Goal: Task Accomplishment & Management: Use online tool/utility

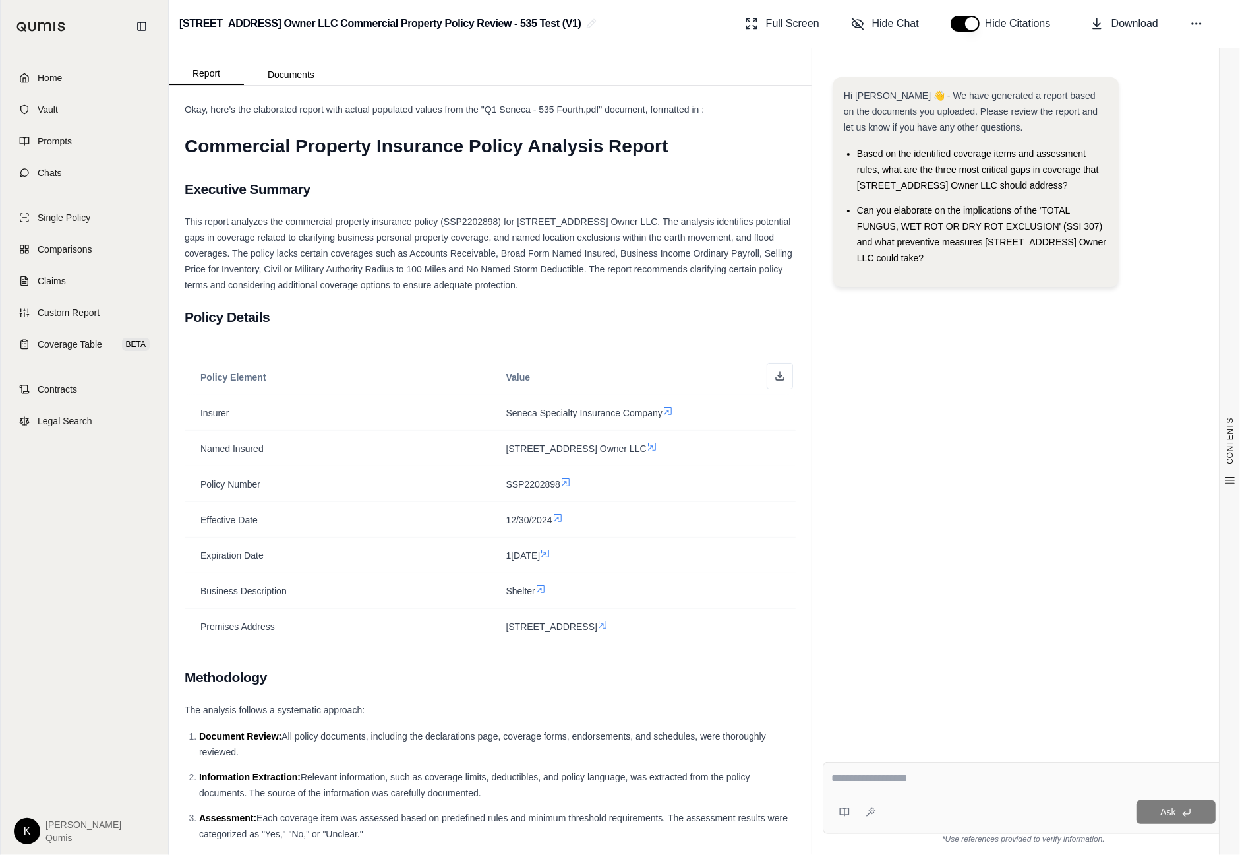
scroll to position [13373, 0]
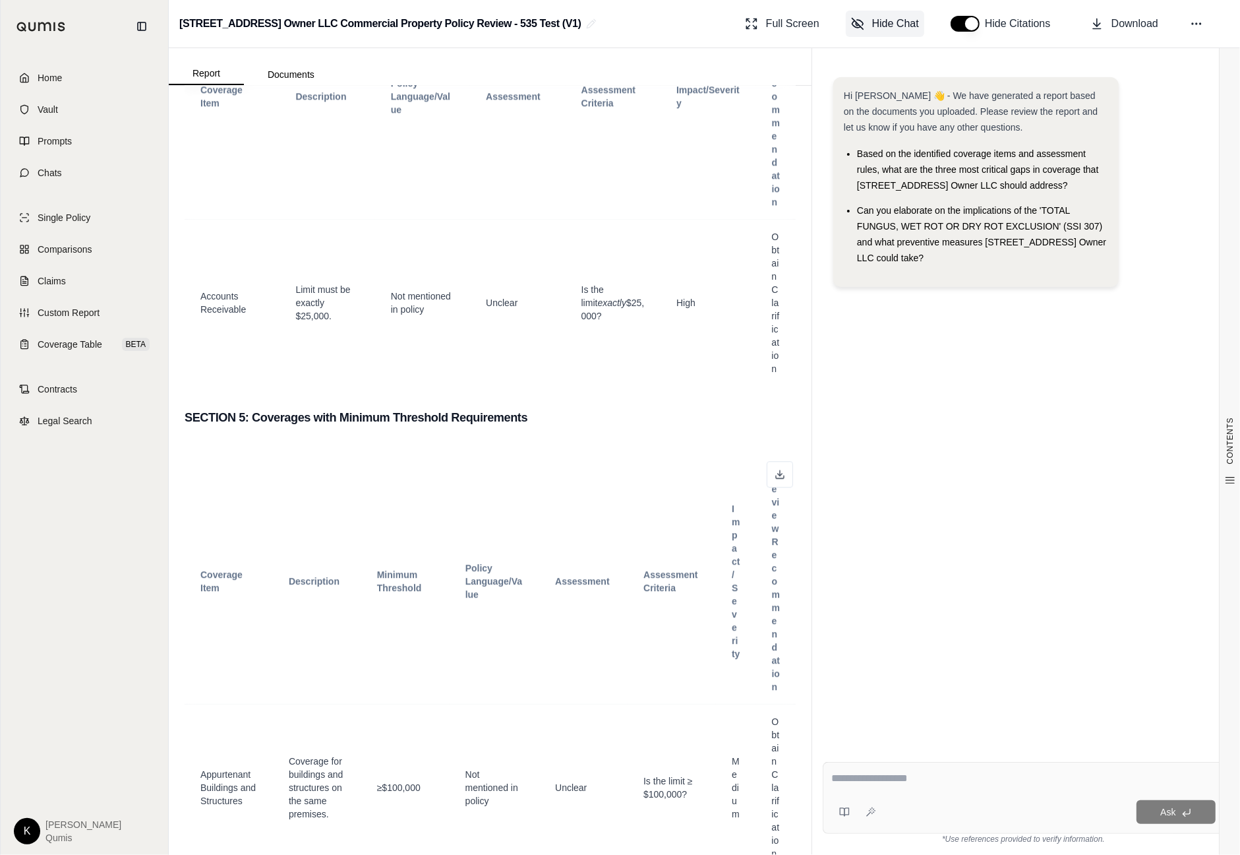
click at [882, 22] on span "Hide Chat" at bounding box center [895, 24] width 47 height 16
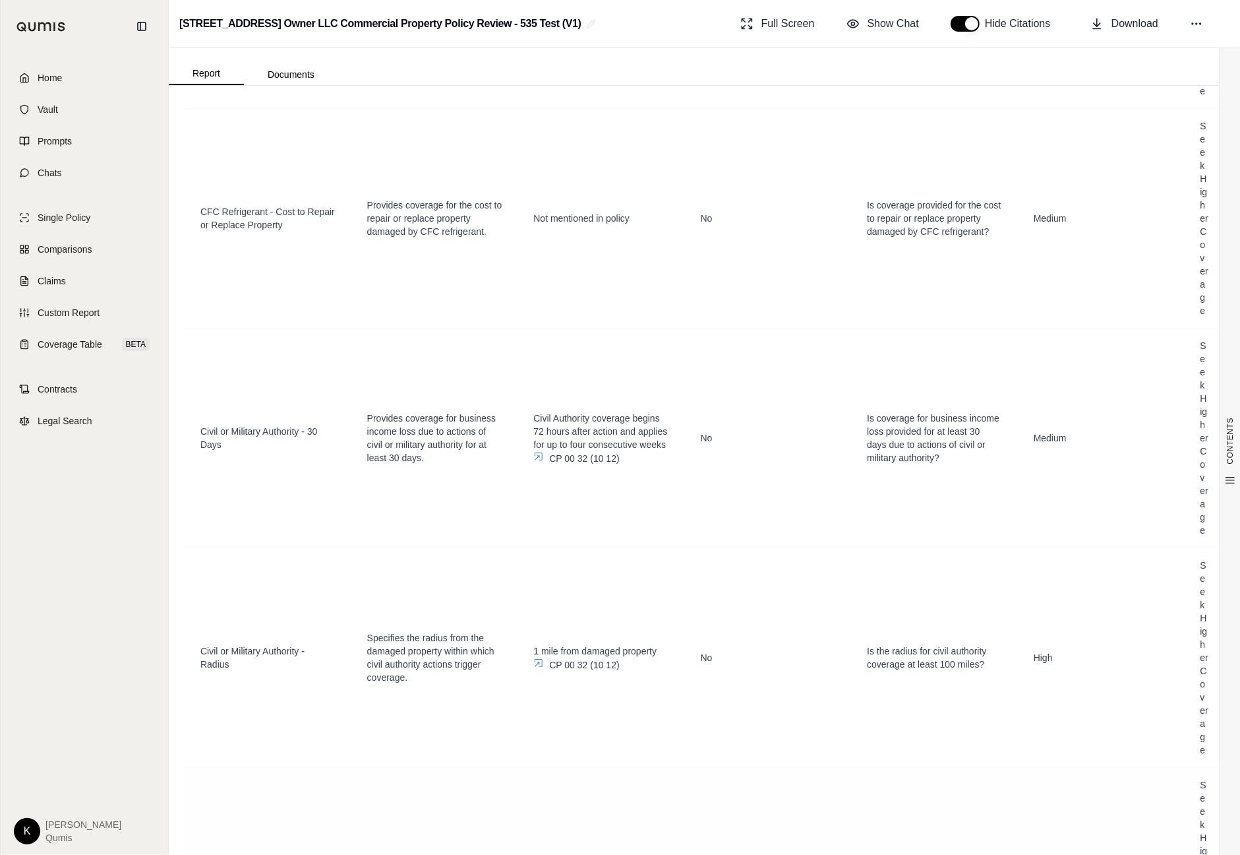
scroll to position [10931, 0]
click at [539, 669] on icon at bounding box center [539, 665] width 8 height 8
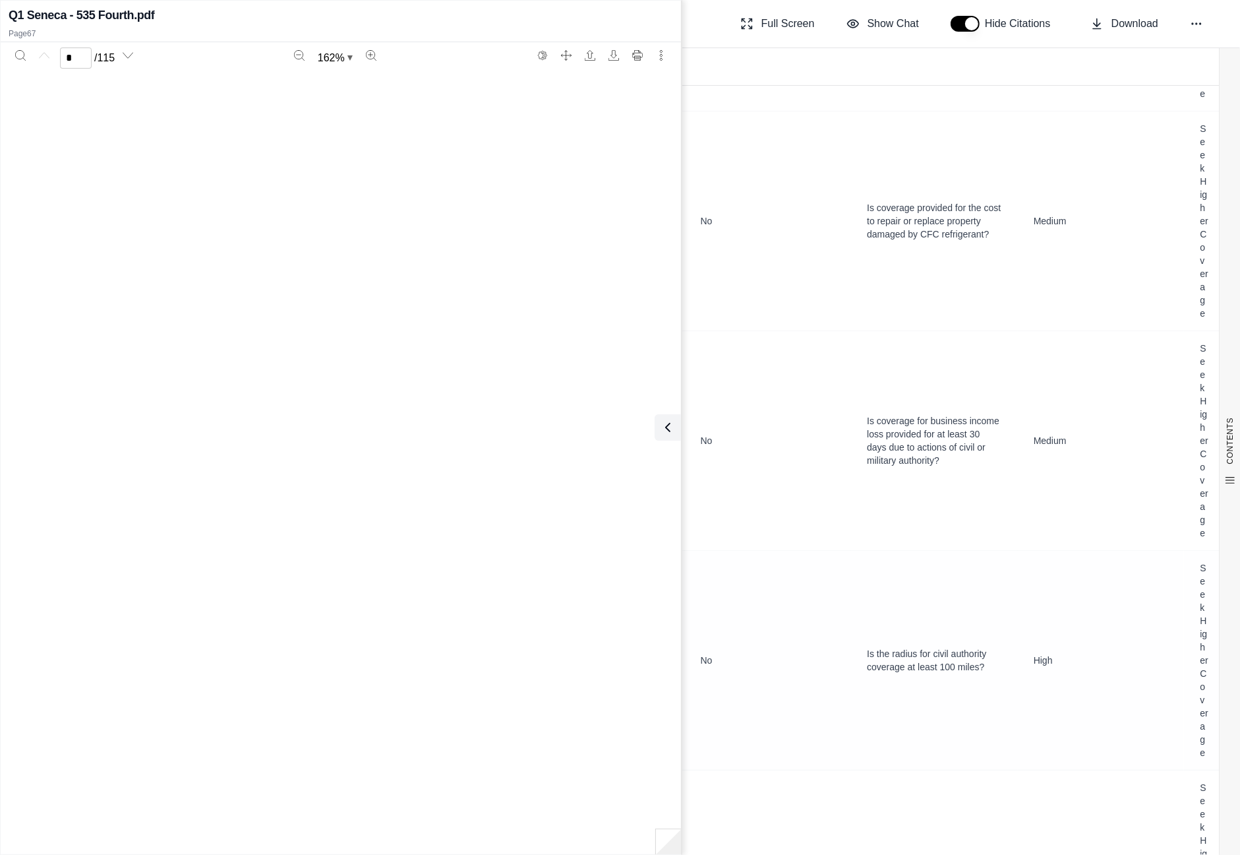
scroll to position [0, 0]
type input "**"
drag, startPoint x: 406, startPoint y: 186, endPoint x: 513, endPoint y: 188, distance: 106.8
click at [518, 187] on div "                                                …" at bounding box center [341, 498] width 654 height 845
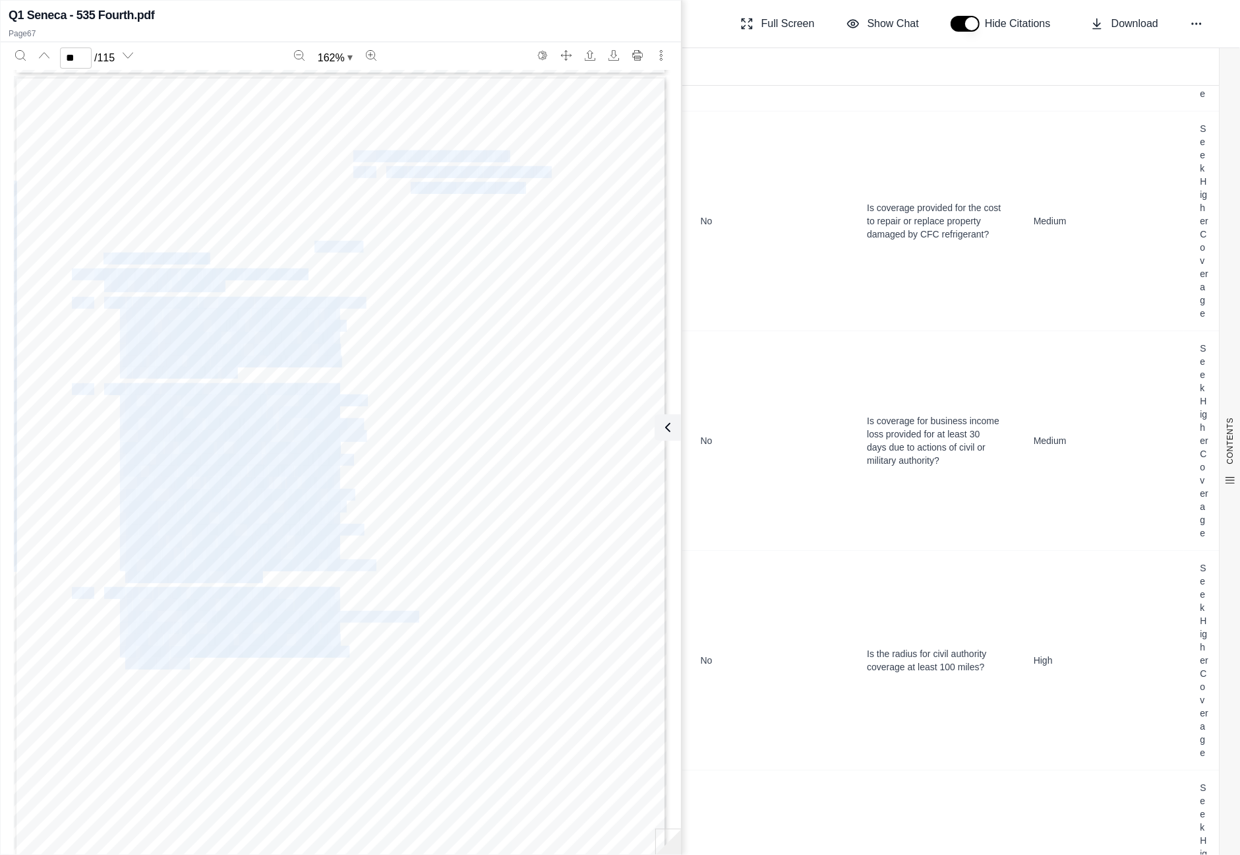
click at [473, 189] on span "" at bounding box center [476, 188] width 10 height 10
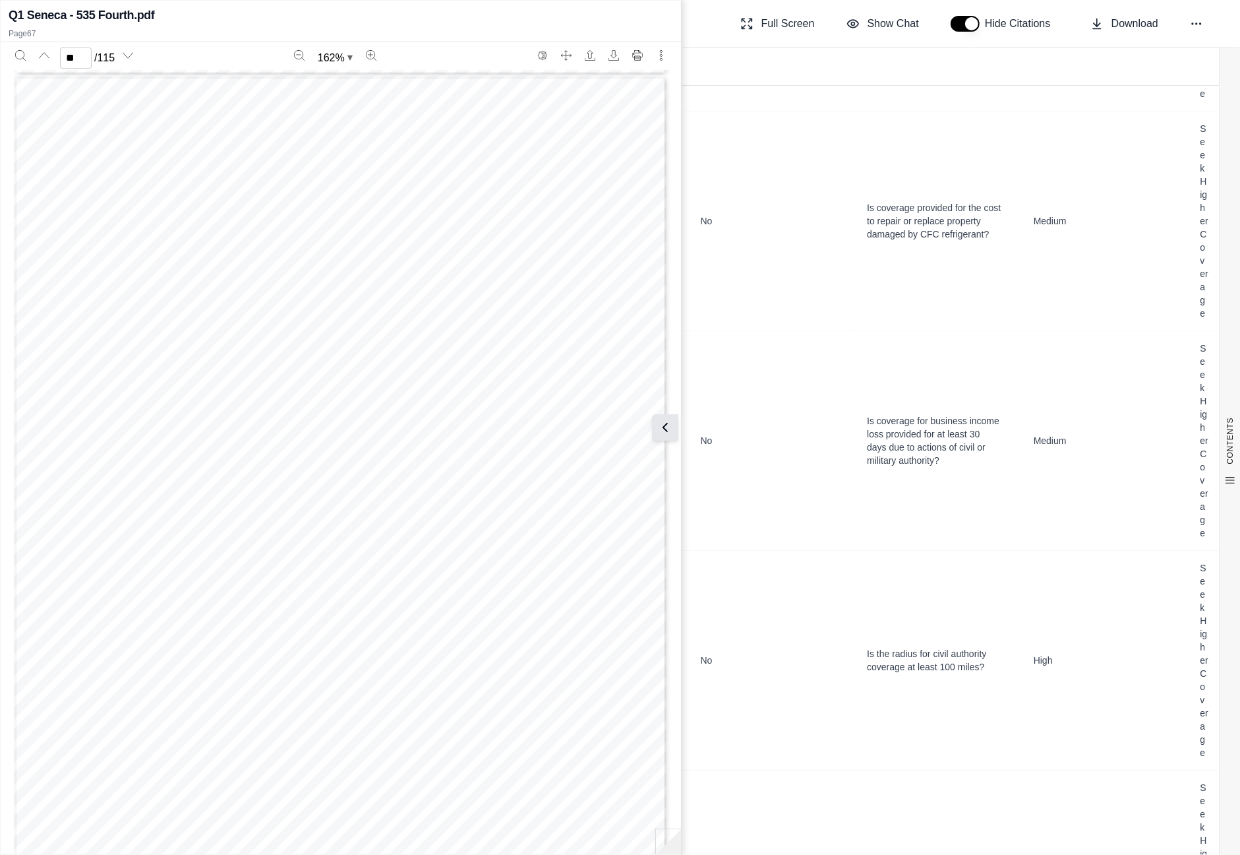
click at [665, 425] on icon at bounding box center [665, 427] width 4 height 8
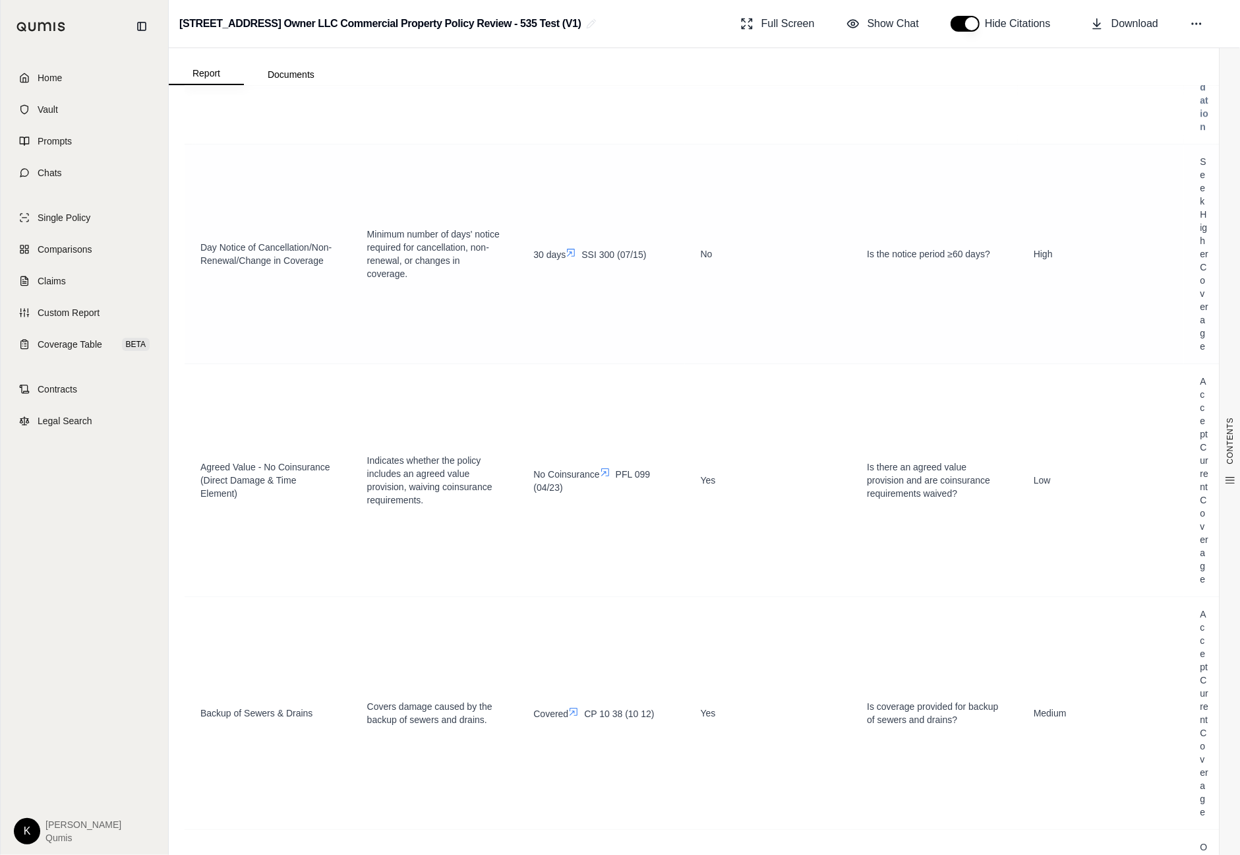
scroll to position [4300, 0]
click at [605, 472] on icon at bounding box center [605, 469] width 11 height 11
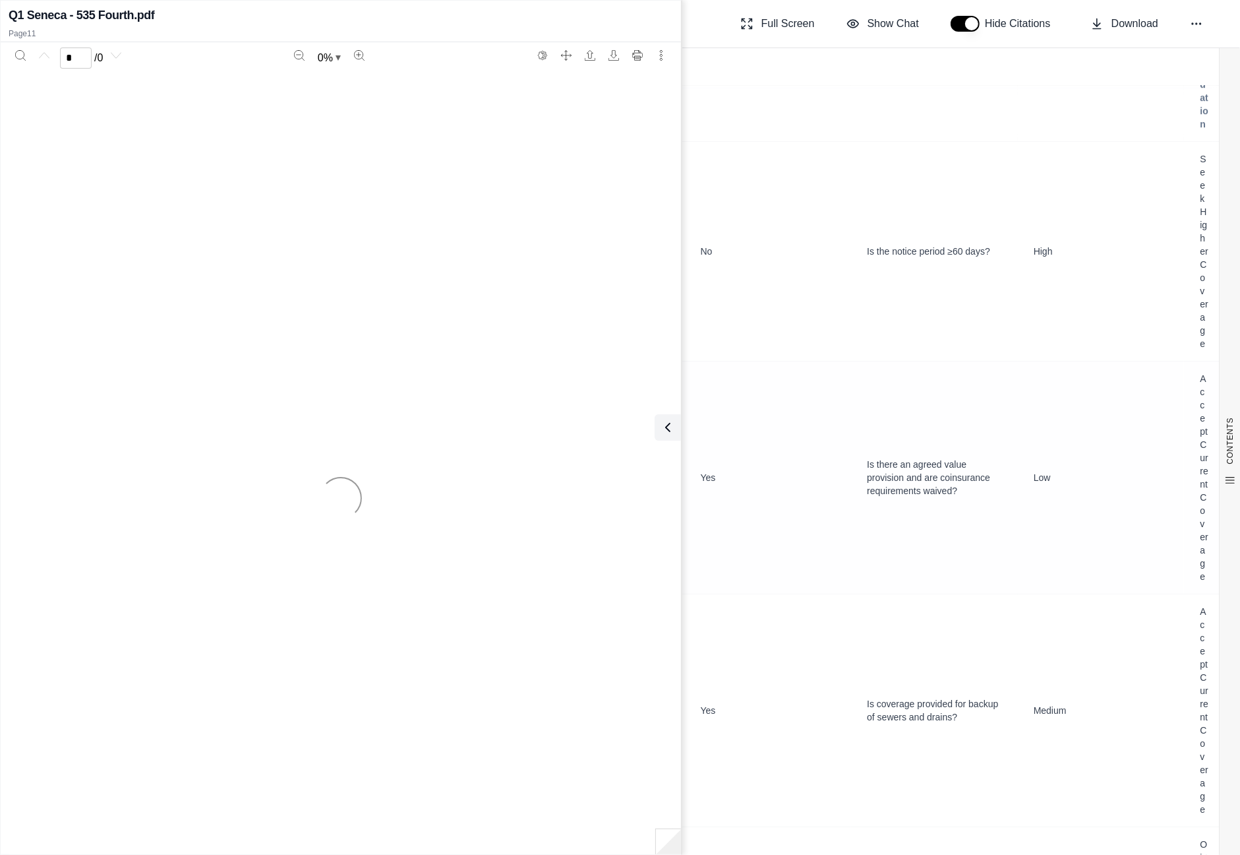
scroll to position [0, 0]
type input "**"
click at [669, 425] on icon at bounding box center [665, 427] width 16 height 16
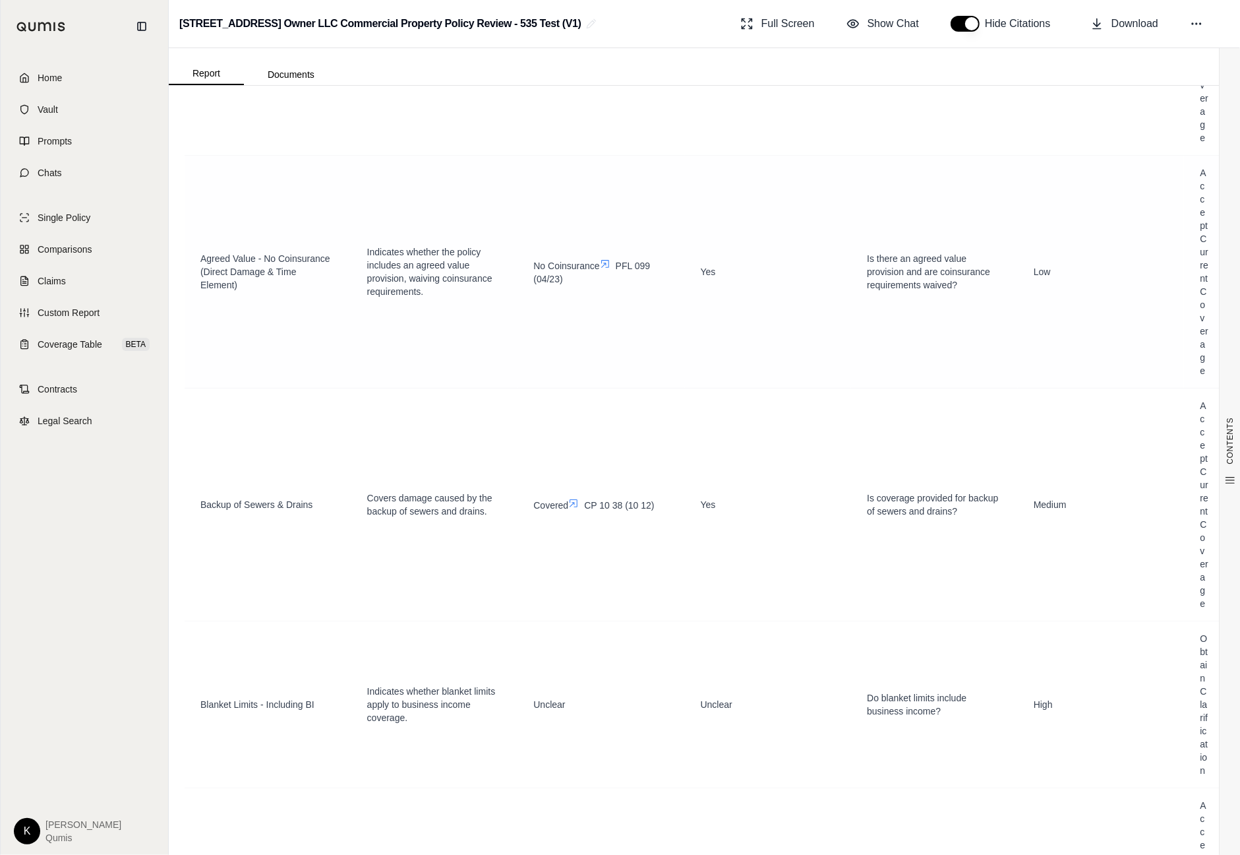
scroll to position [4509, 0]
click at [578, 500] on icon at bounding box center [573, 499] width 11 height 11
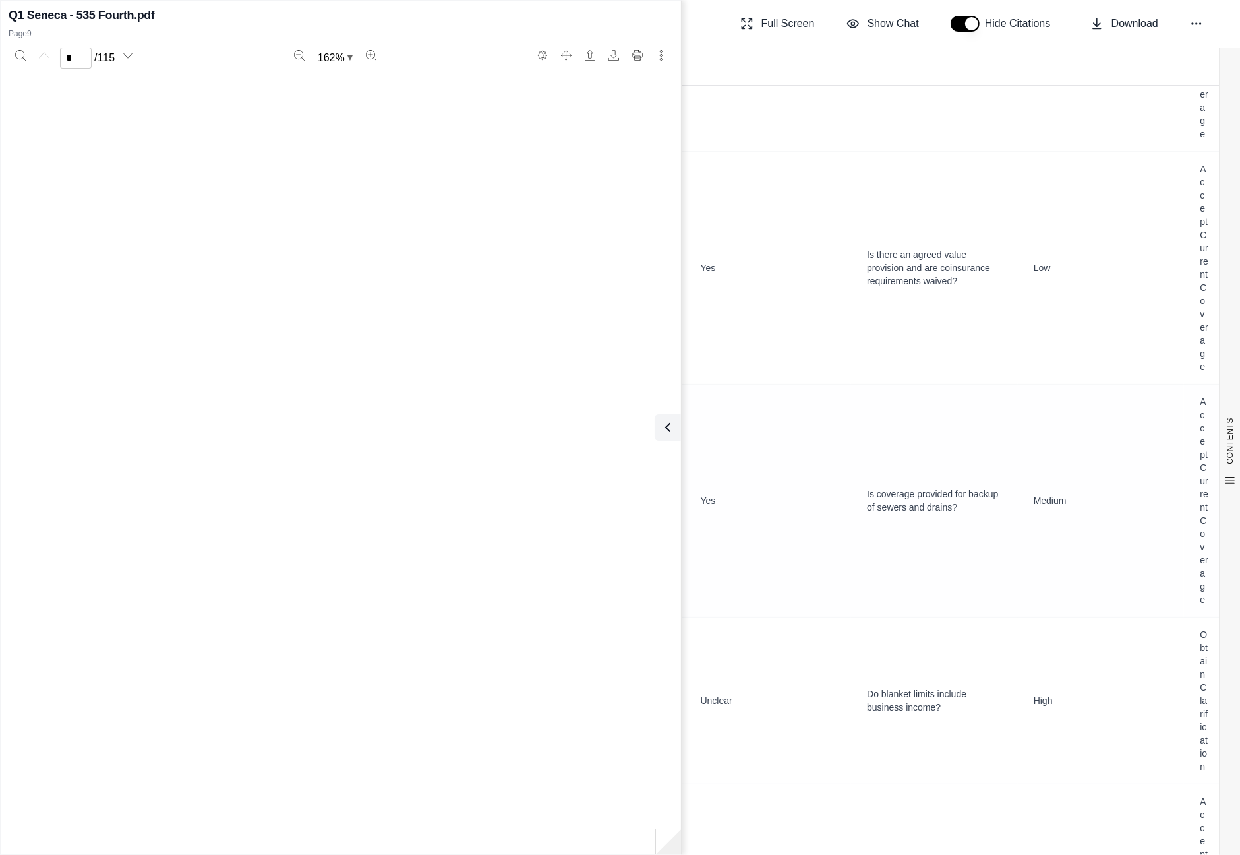
scroll to position [6766, 0]
type input "*"
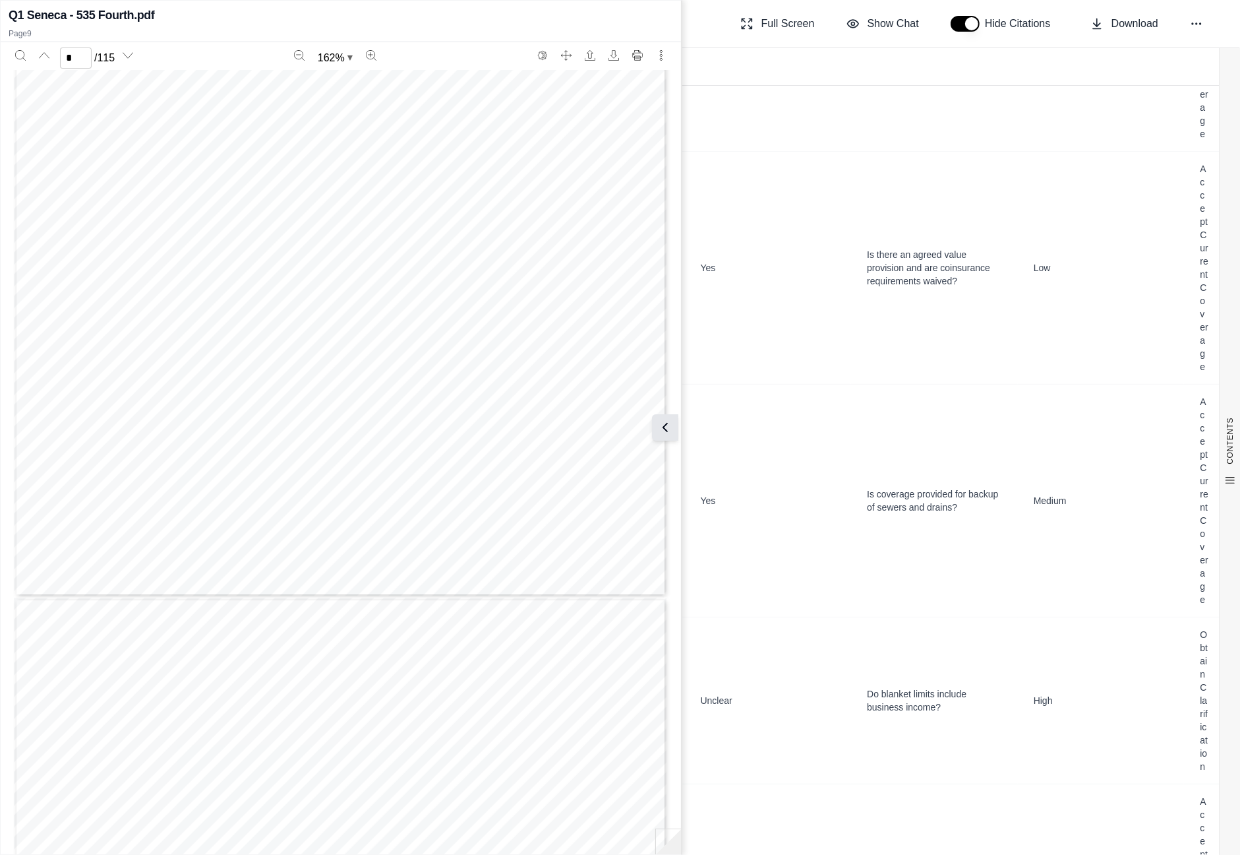
click at [671, 427] on icon at bounding box center [665, 427] width 16 height 16
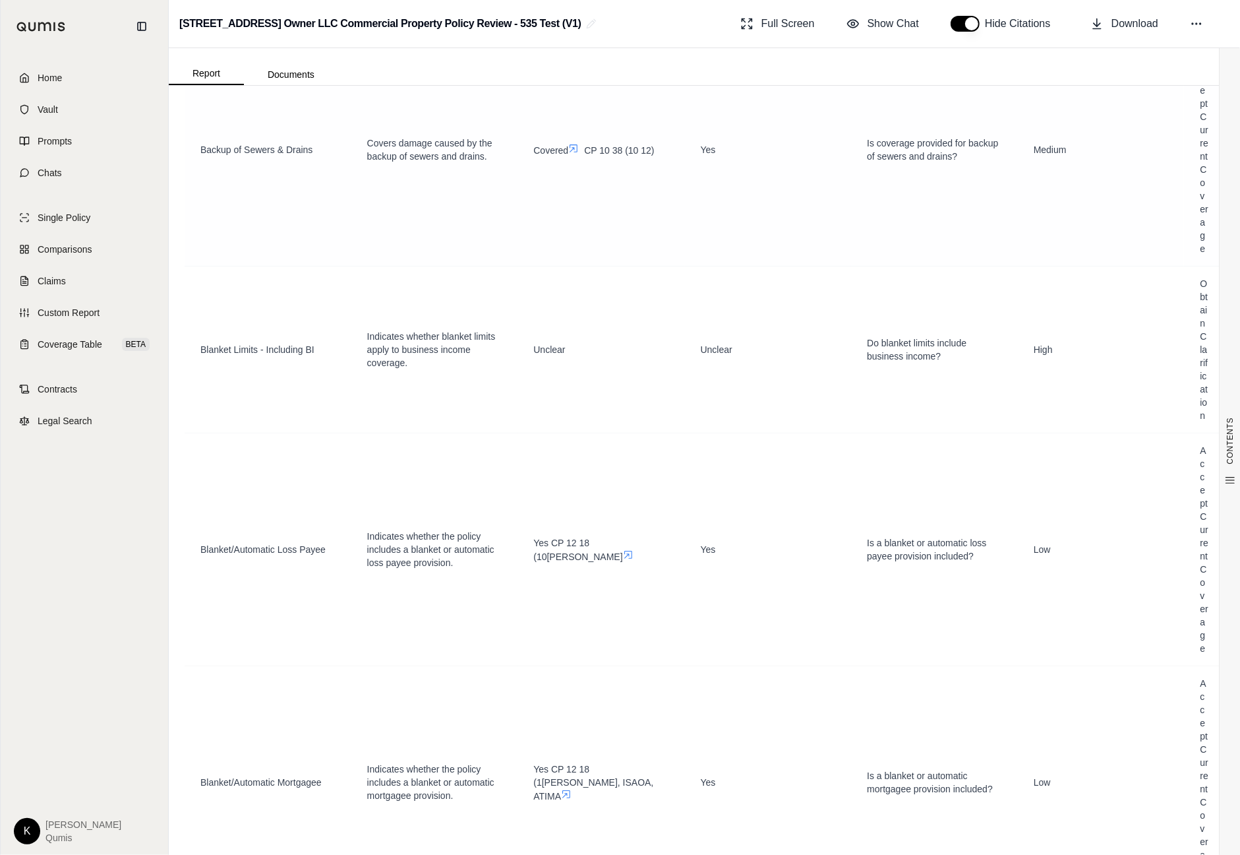
scroll to position [4861, 0]
click at [624, 557] on icon at bounding box center [628, 553] width 8 height 8
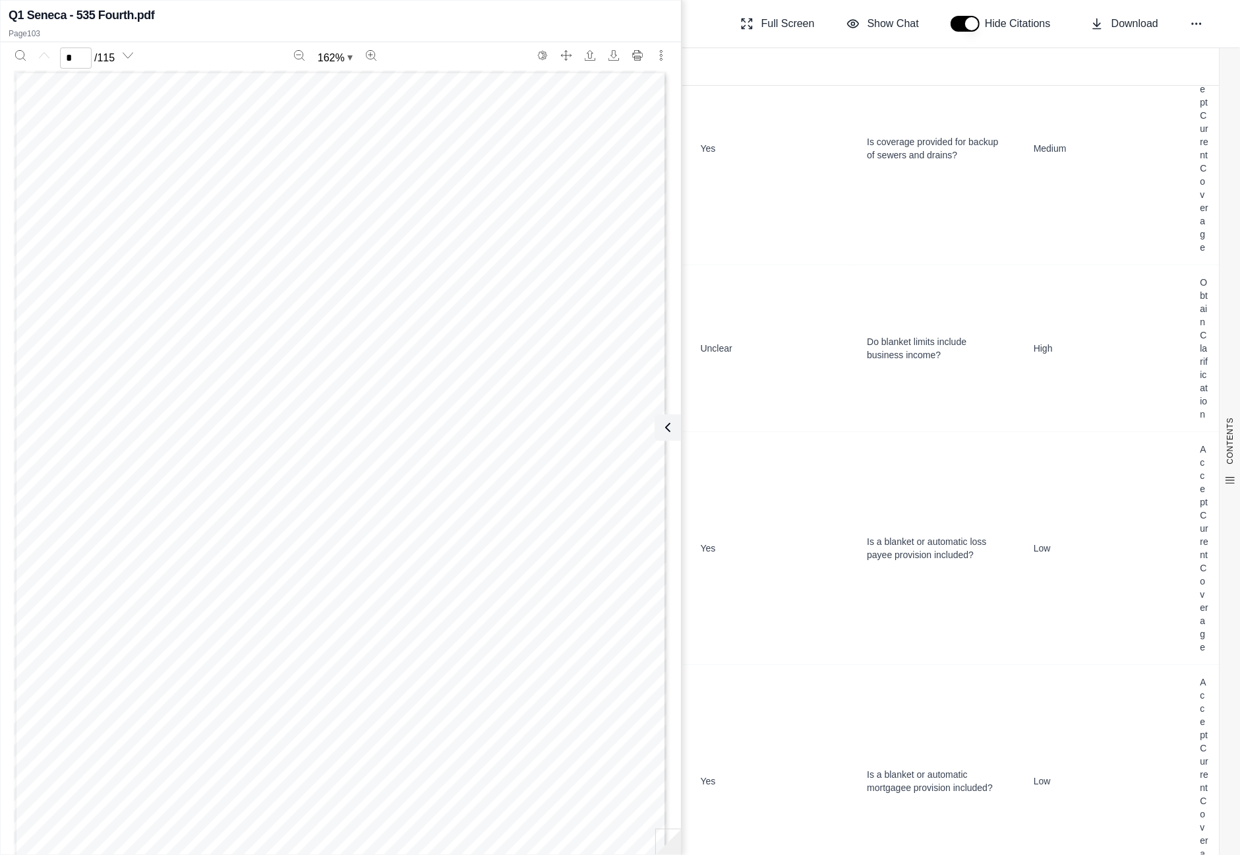
scroll to position [0, 0]
type input "***"
click at [673, 427] on button at bounding box center [665, 427] width 26 height 26
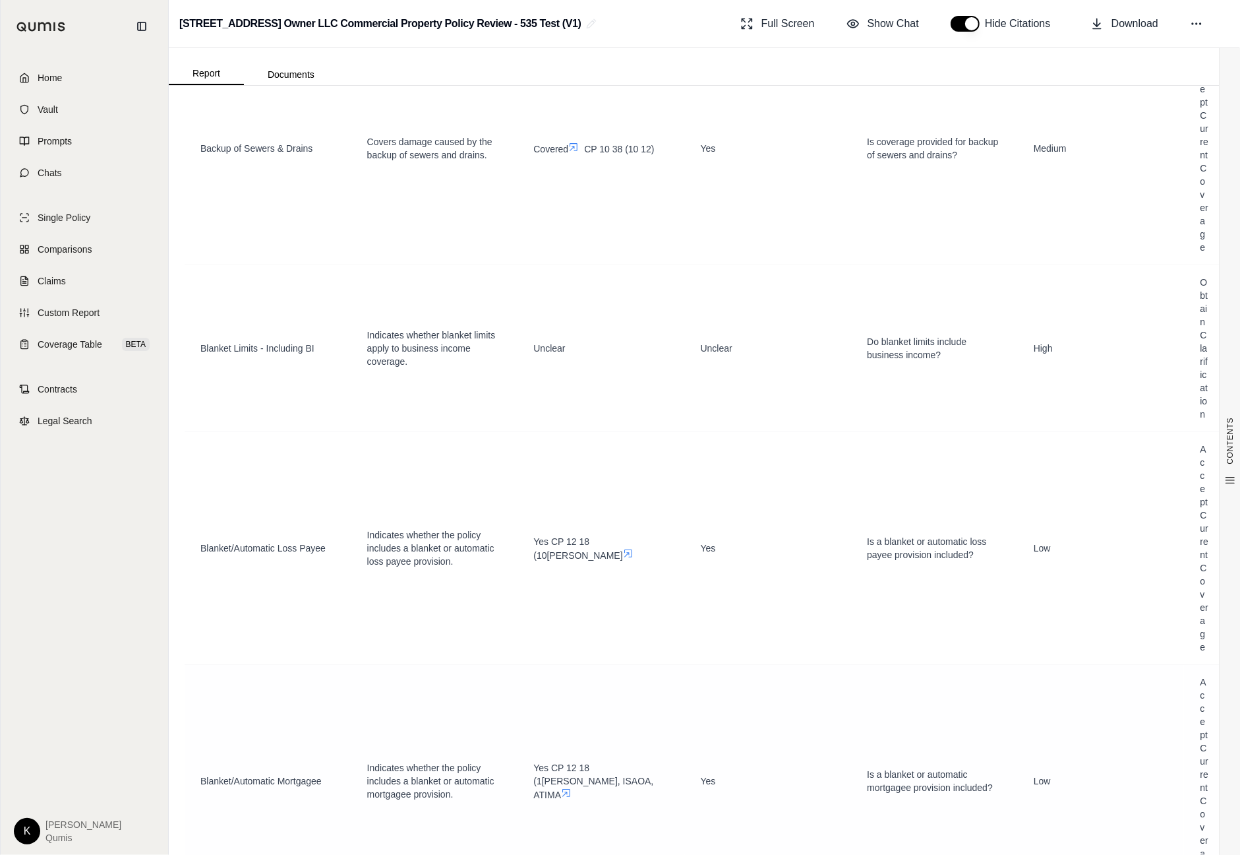
scroll to position [0, 0]
click at [623, 555] on icon at bounding box center [628, 553] width 11 height 11
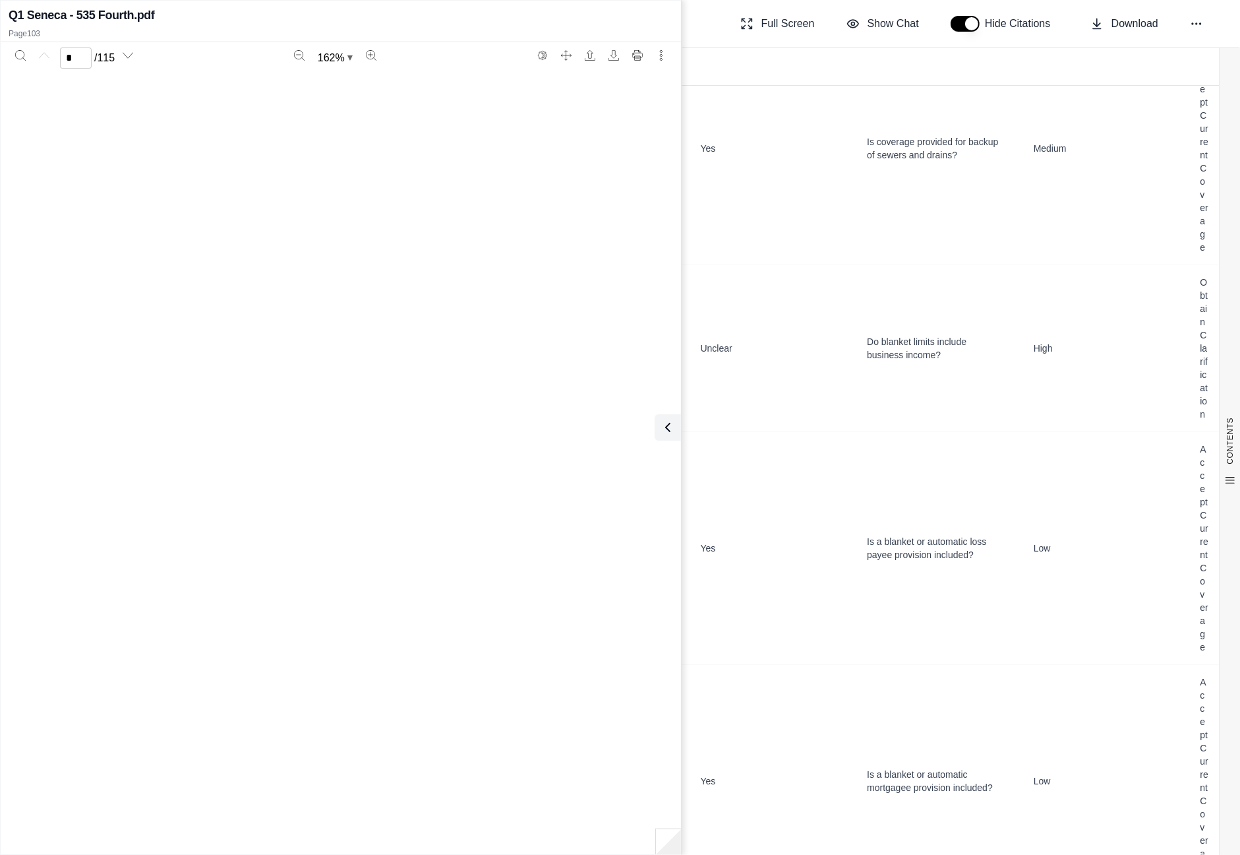
type input "***"
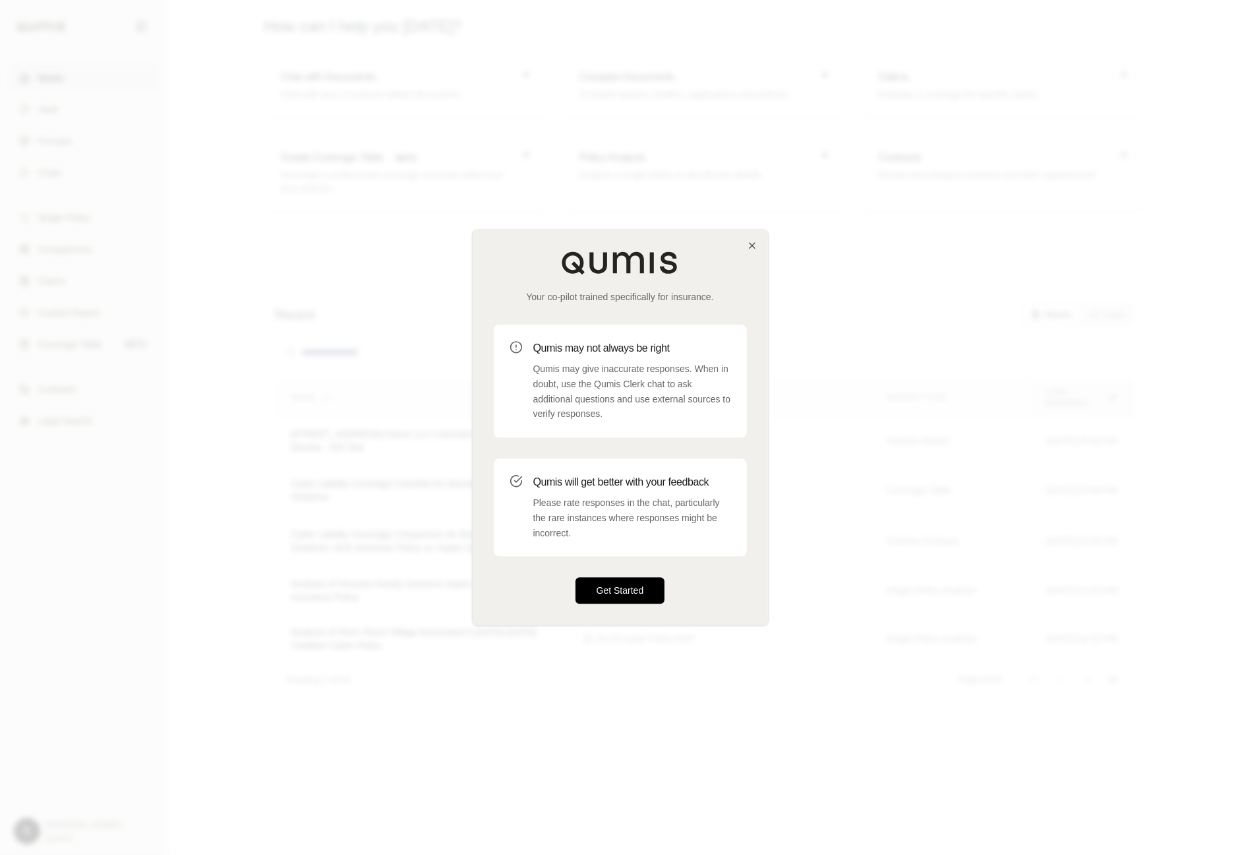
click at [619, 591] on button "Get Started" at bounding box center [621, 591] width 90 height 26
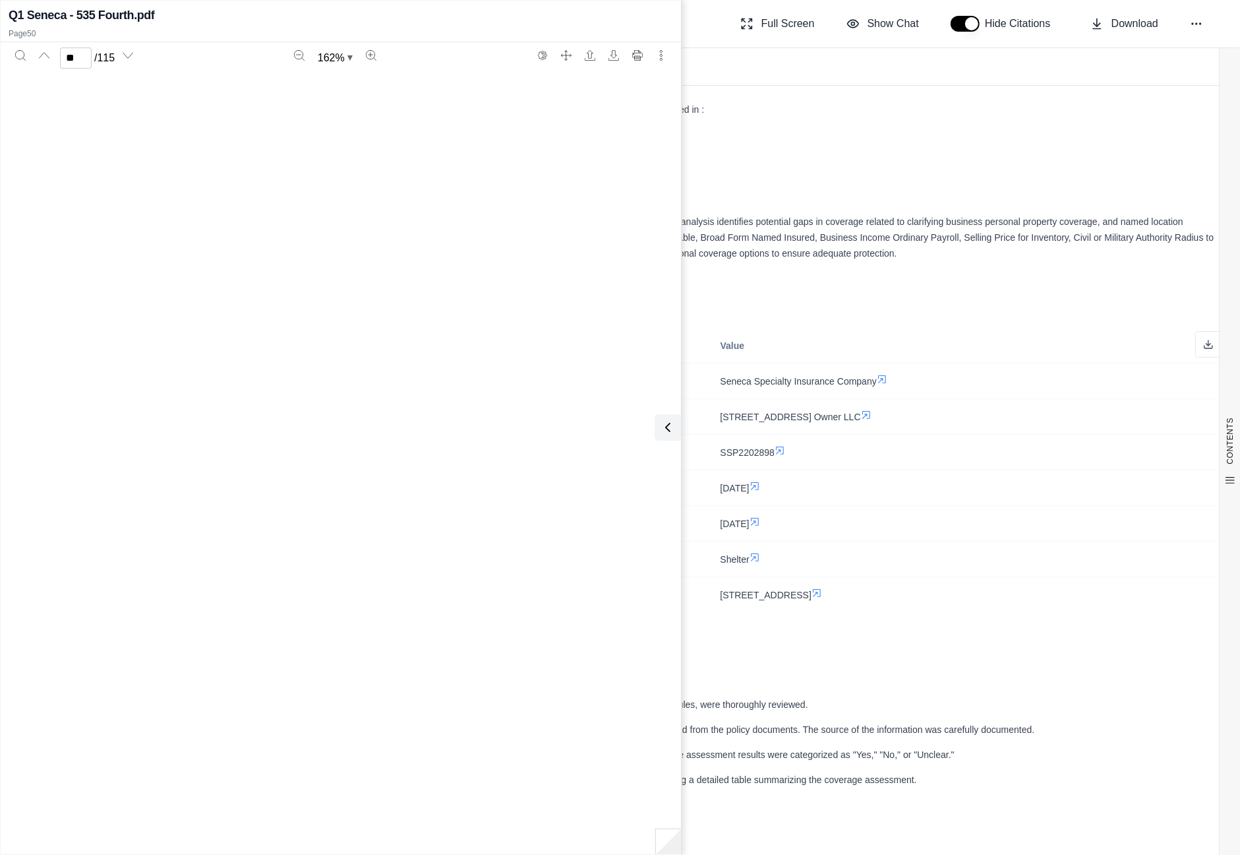
scroll to position [41440, 0]
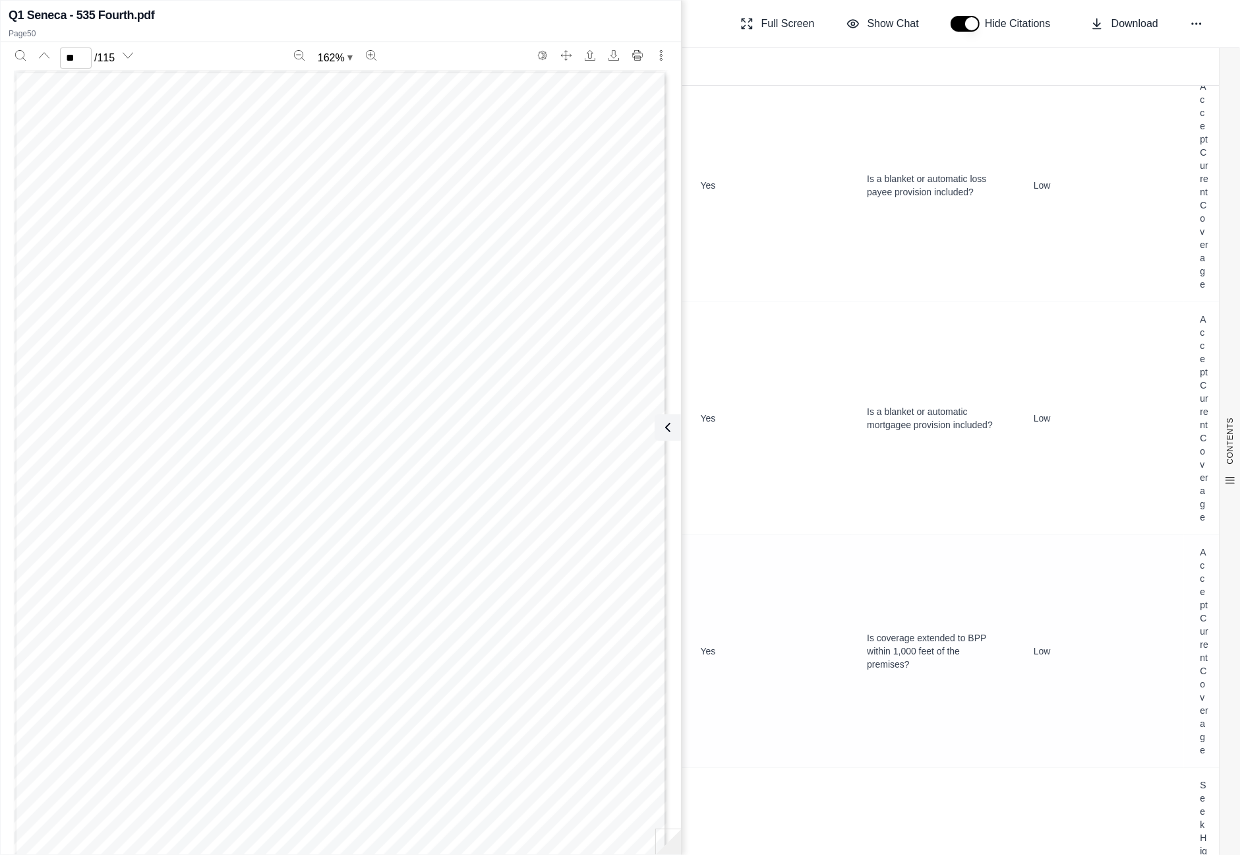
click at [756, 655] on div "Yes" at bounding box center [768, 650] width 135 height 13
click at [669, 426] on icon at bounding box center [665, 427] width 16 height 16
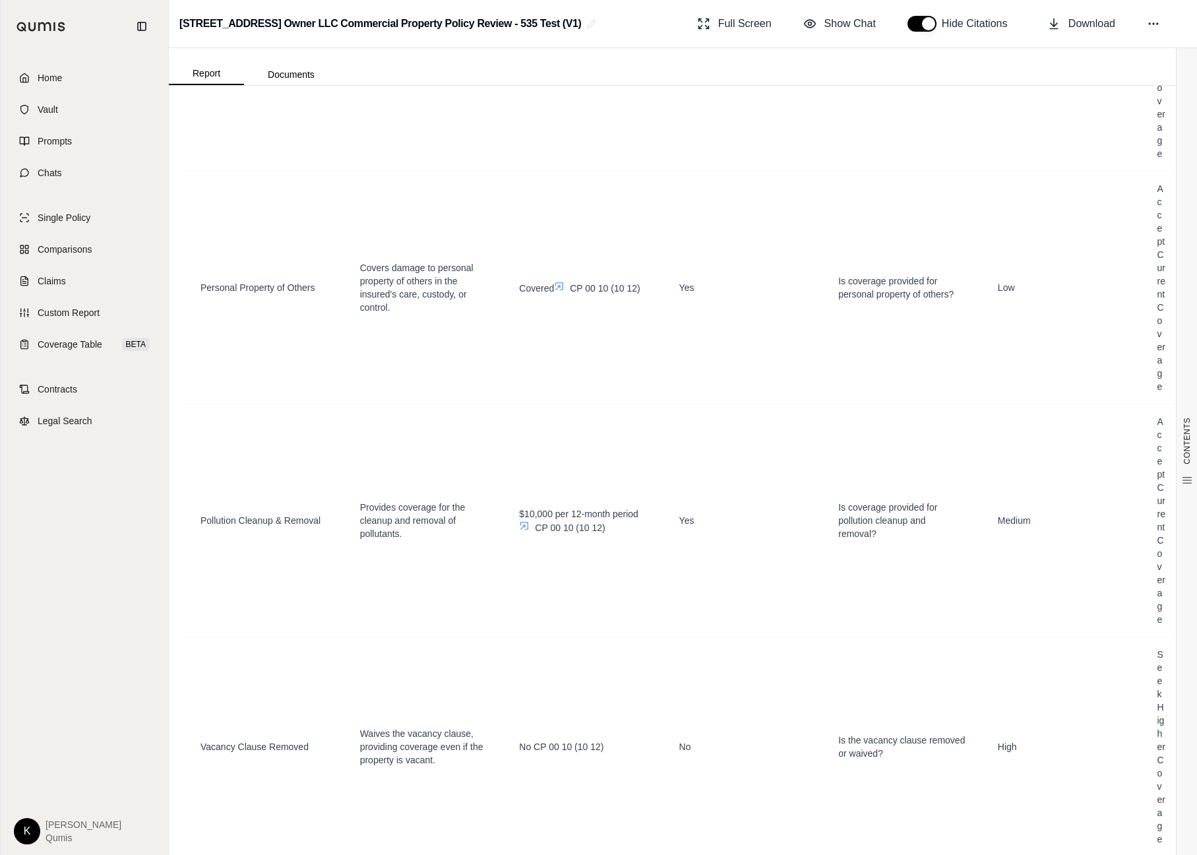
scroll to position [9073, 0]
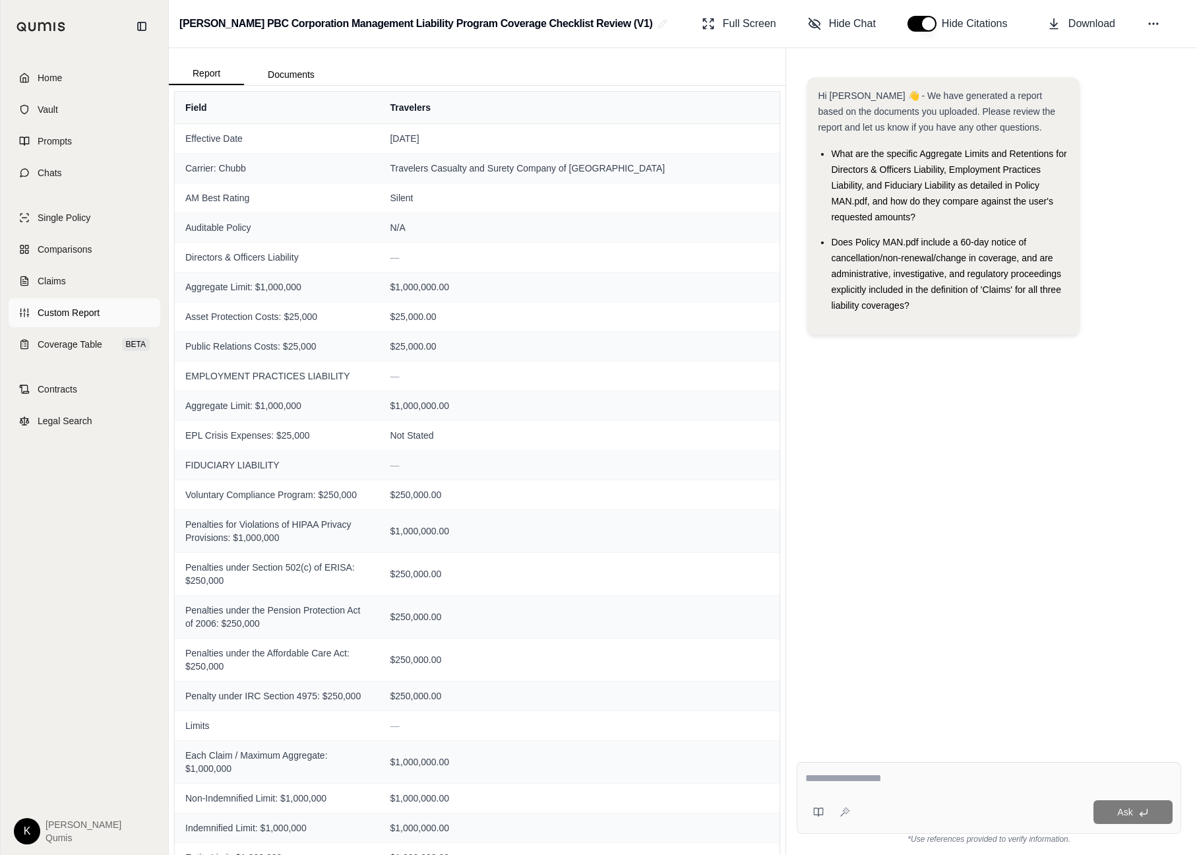
click at [82, 315] on span "Custom Report" at bounding box center [69, 312] width 62 height 13
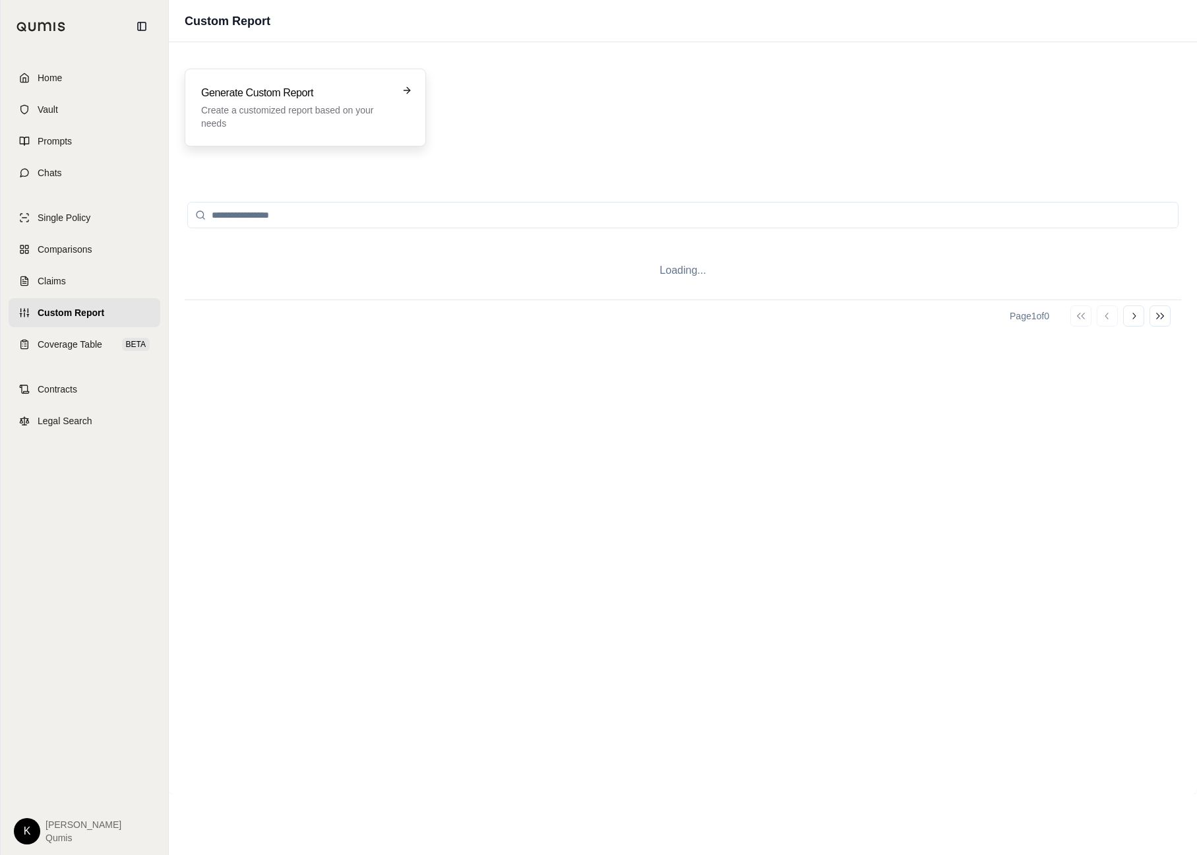
click at [308, 117] on p "Create a customized report based on your needs" at bounding box center [296, 117] width 190 height 26
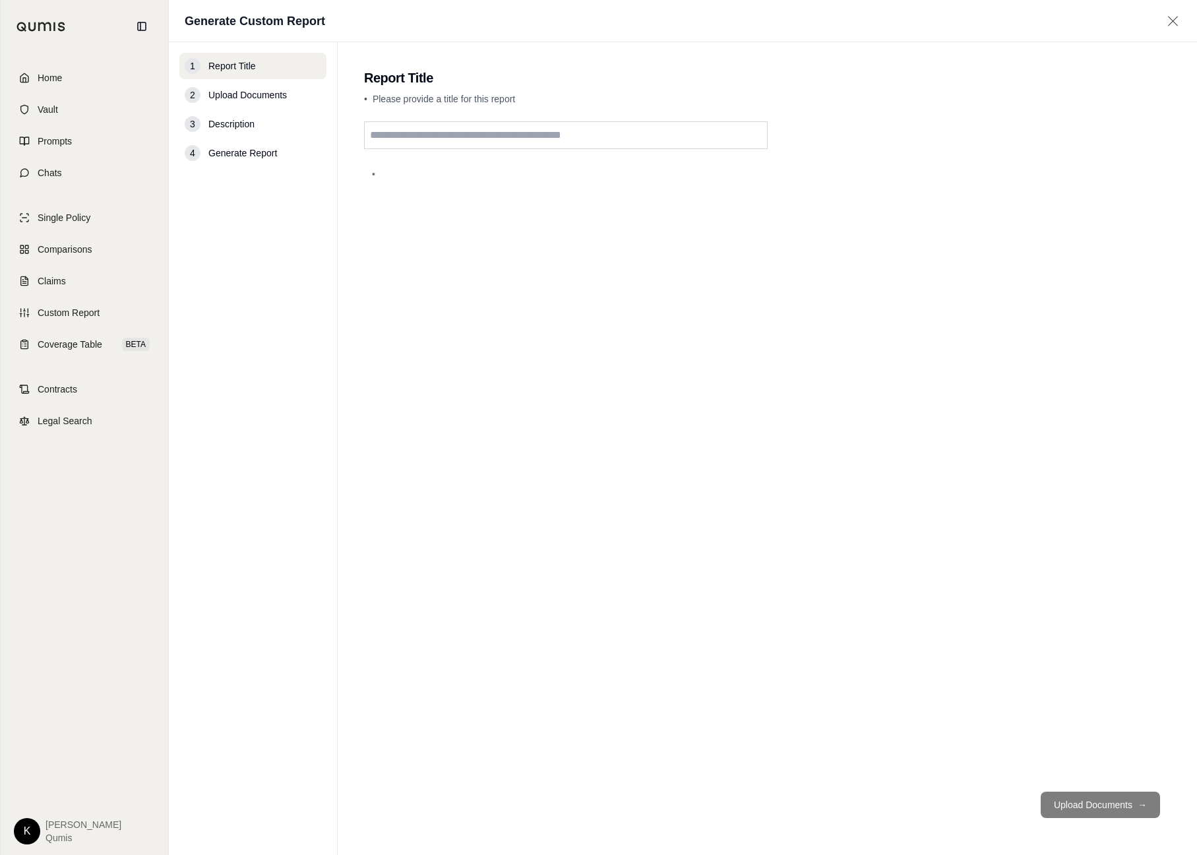
click at [462, 149] on div "•" at bounding box center [767, 450] width 806 height 659
click at [468, 139] on input "text" at bounding box center [566, 135] width 404 height 28
type input "**********"
click at [1118, 833] on main "**********" at bounding box center [767, 448] width 859 height 812
click at [1114, 807] on button "Upload Documents →" at bounding box center [1100, 804] width 119 height 26
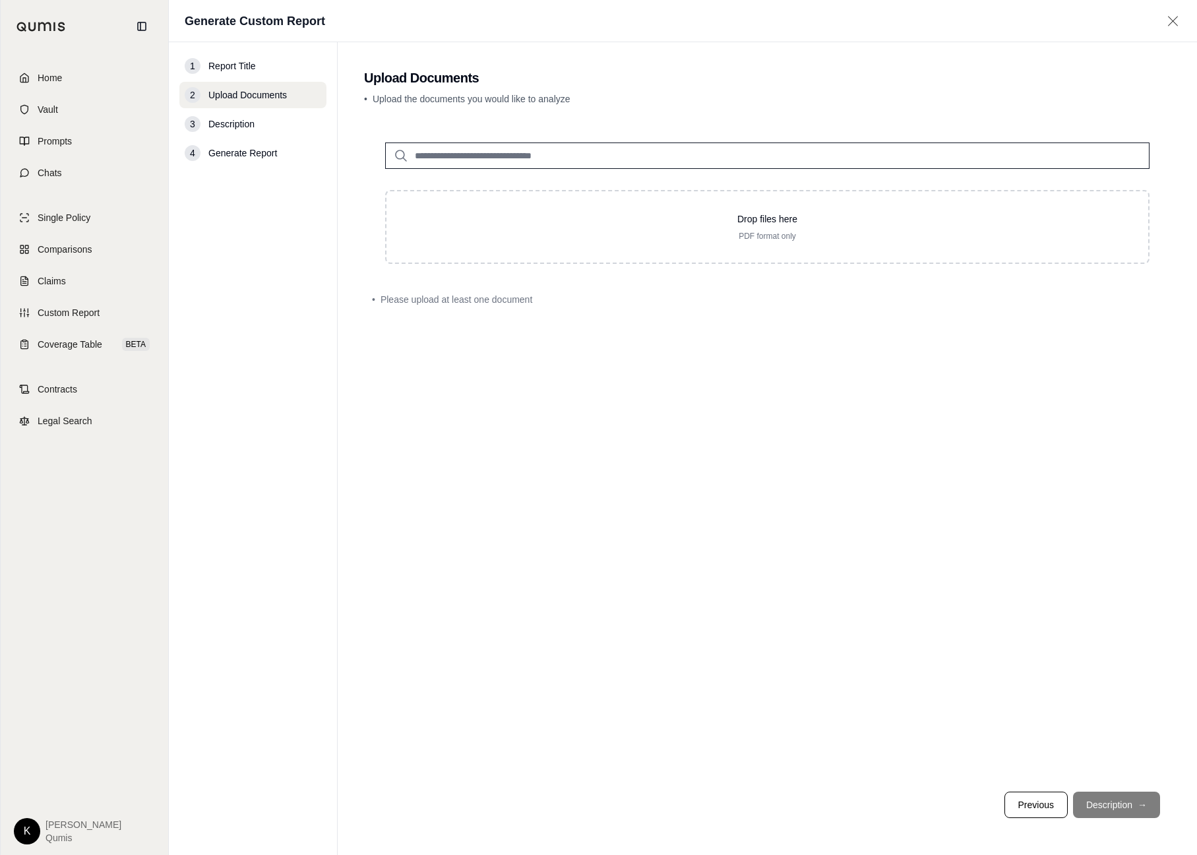
click at [525, 158] on input "search" at bounding box center [767, 155] width 764 height 26
type input "***"
click at [502, 185] on p "Q1 Seneca - 535 Fourth.pdf #2" at bounding box center [498, 183] width 148 height 16
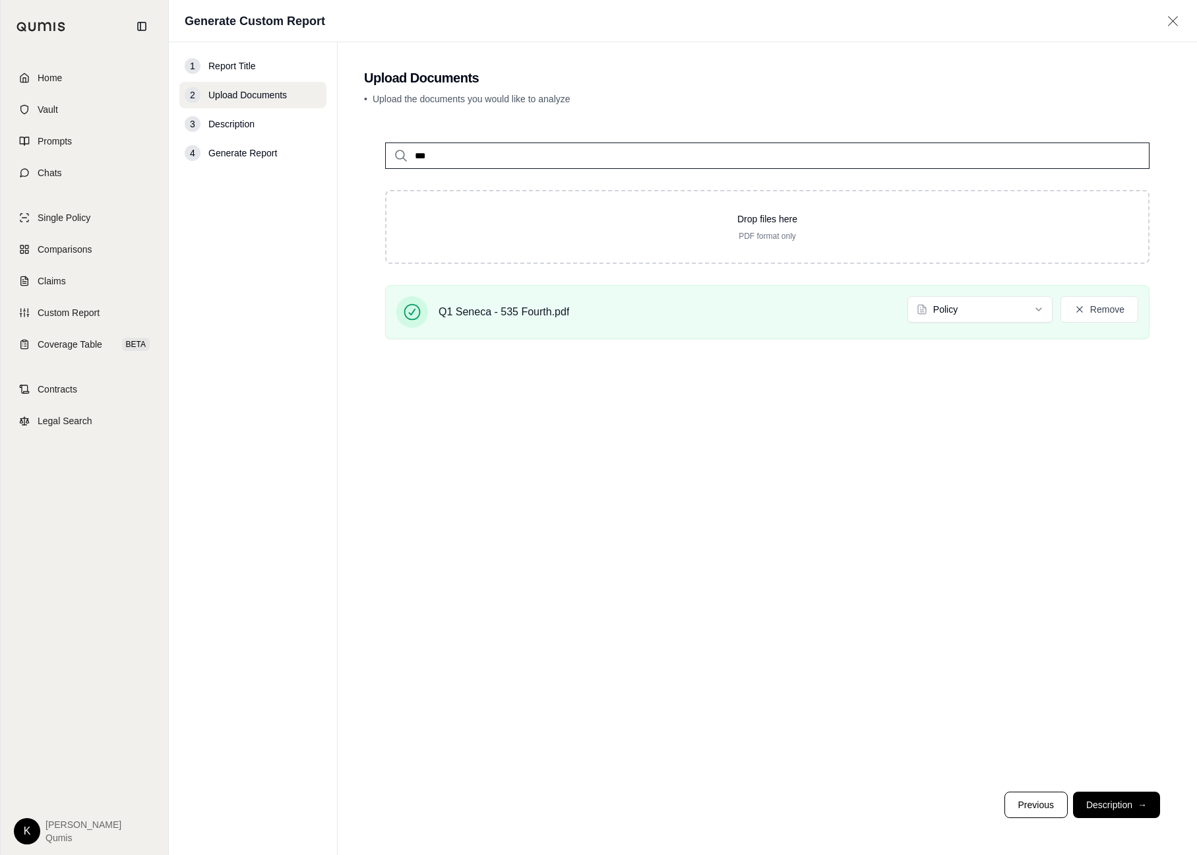
click at [1116, 814] on button "Description →" at bounding box center [1116, 804] width 87 height 26
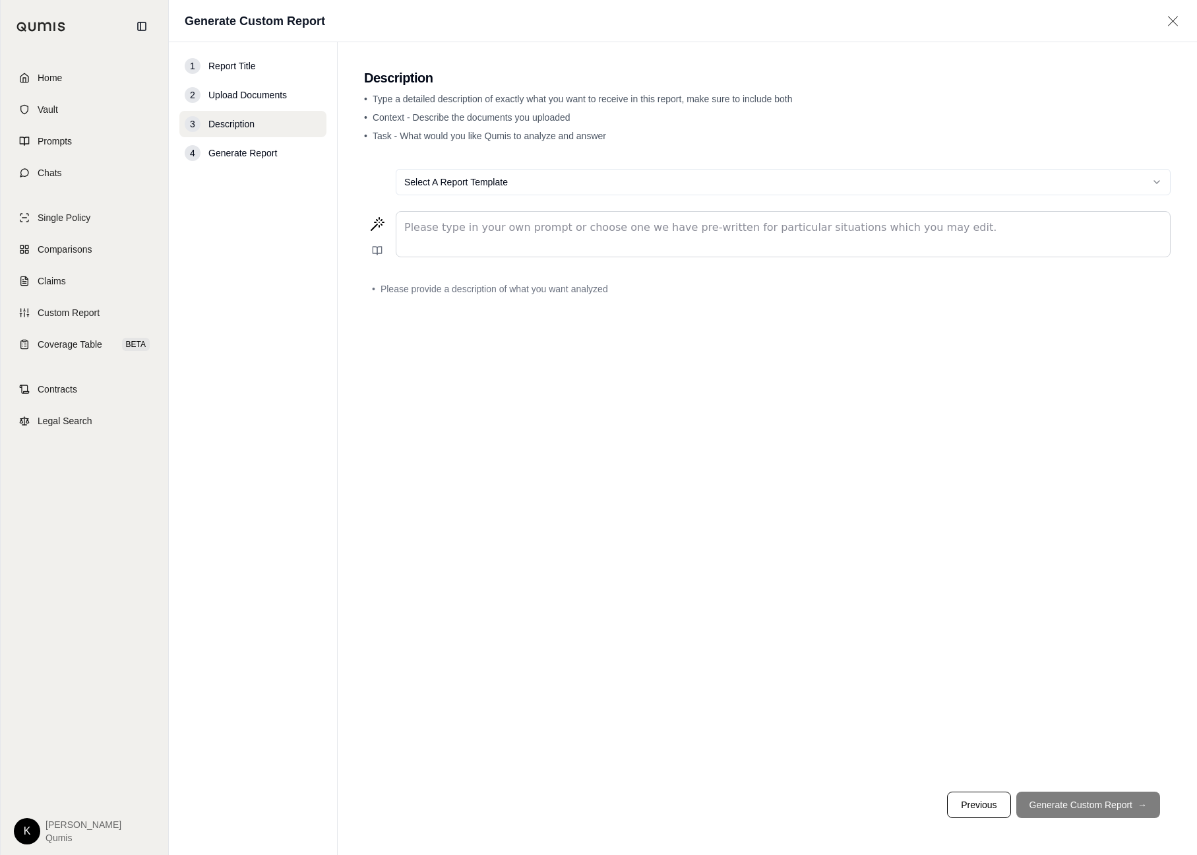
click at [502, 230] on p "editable markdown" at bounding box center [783, 228] width 758 height 16
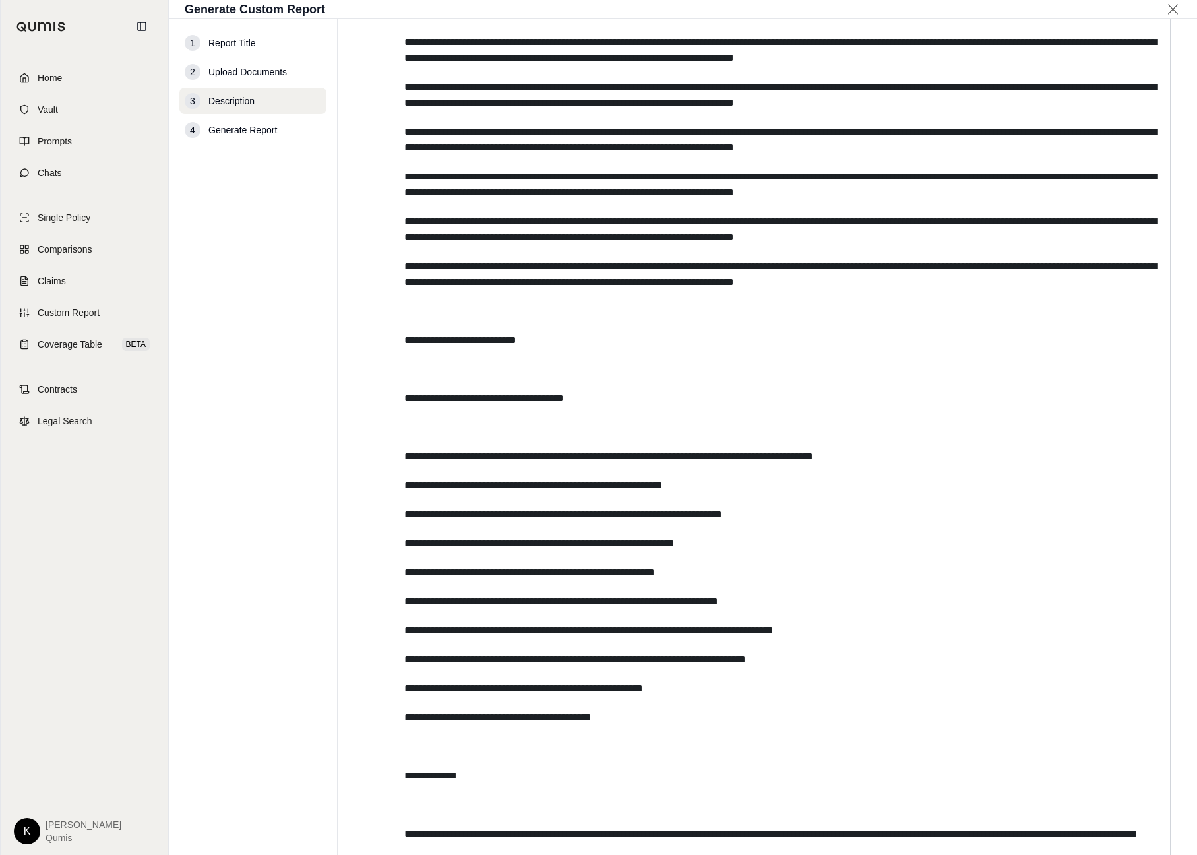
scroll to position [1812, 0]
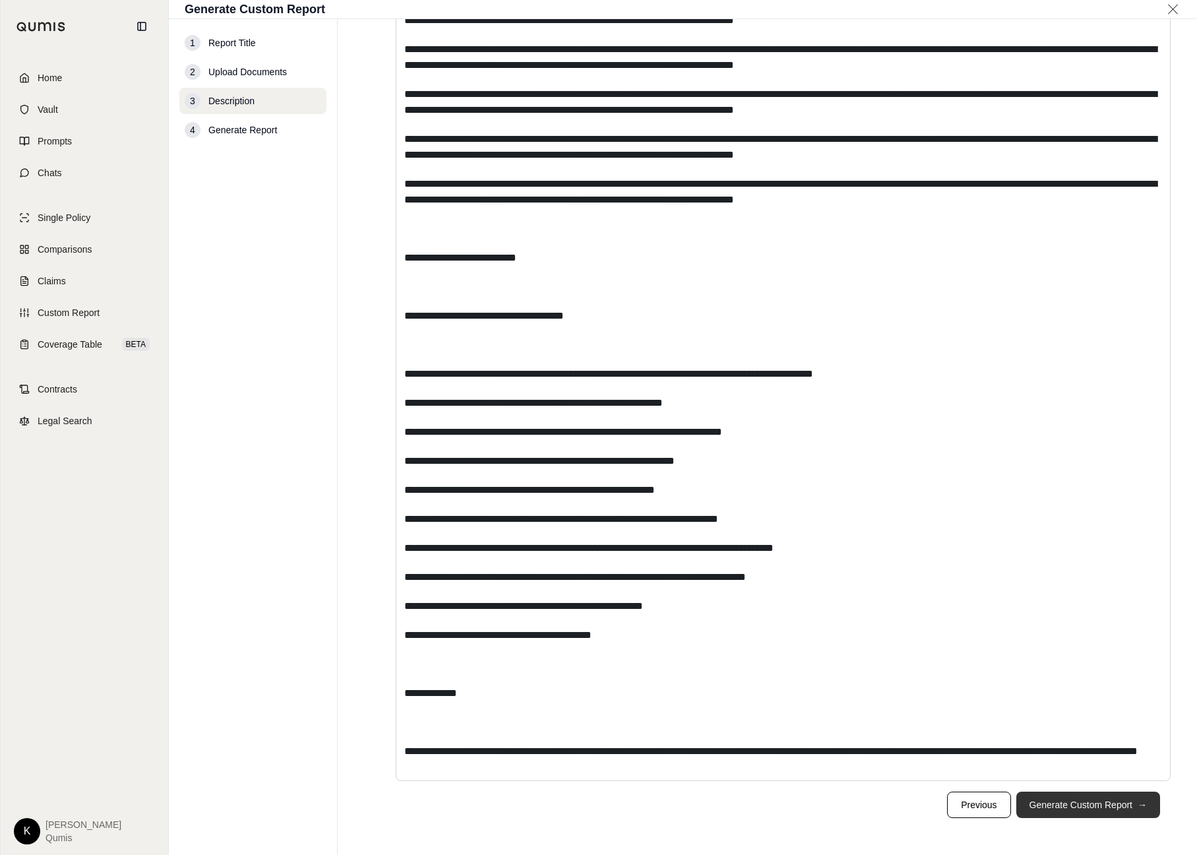
click at [1136, 802] on button "Generate Custom Report →" at bounding box center [1088, 804] width 144 height 26
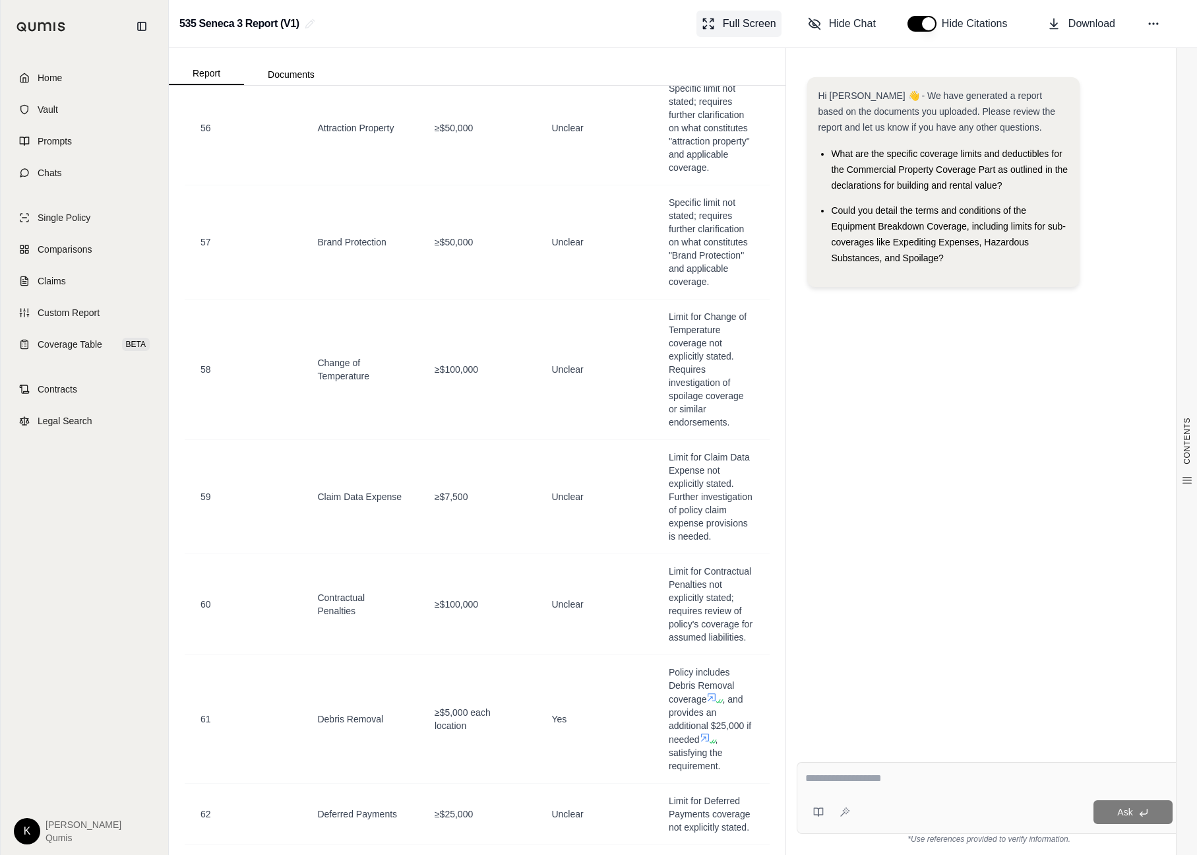
scroll to position [1065, 0]
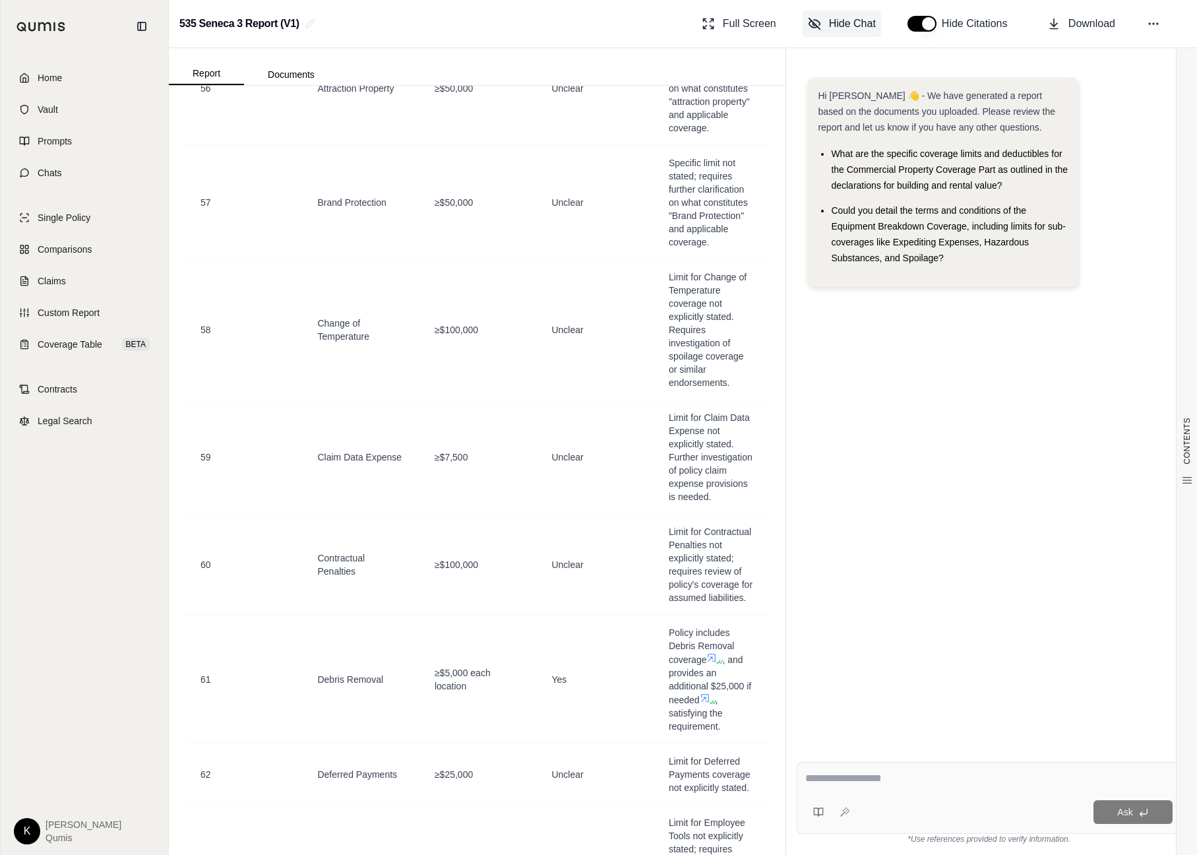
click at [857, 30] on span "Hide Chat" at bounding box center [852, 24] width 47 height 16
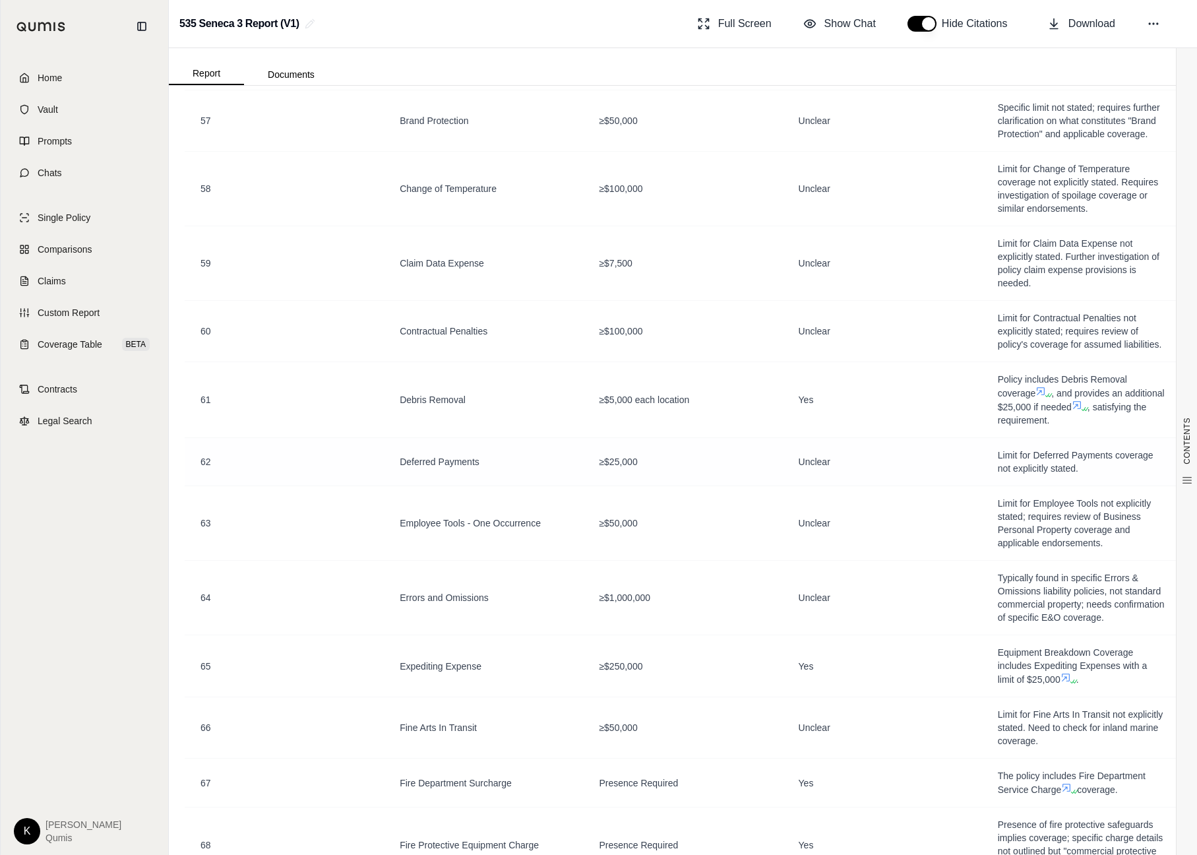
scroll to position [0, 0]
click at [1049, 392] on icon at bounding box center [1050, 395] width 8 height 8
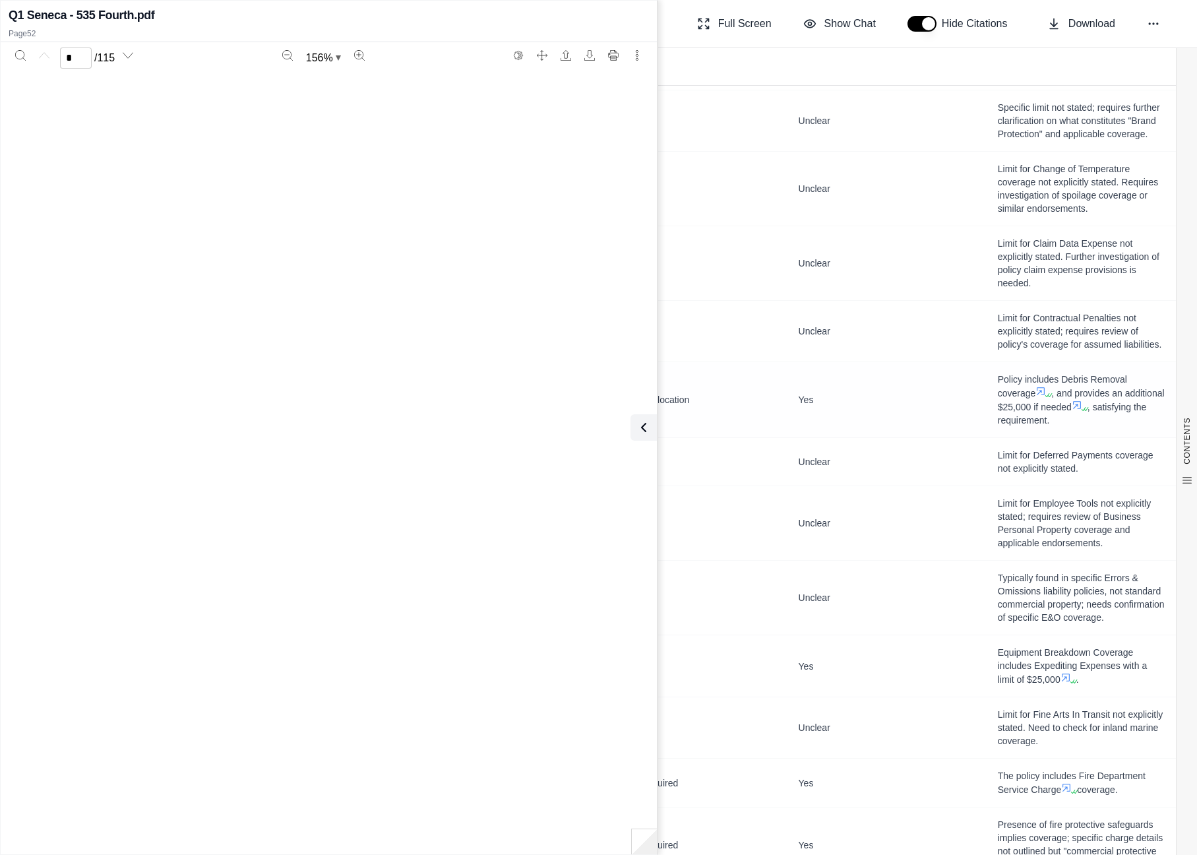
type input "**"
click at [1082, 404] on icon at bounding box center [1077, 405] width 11 height 11
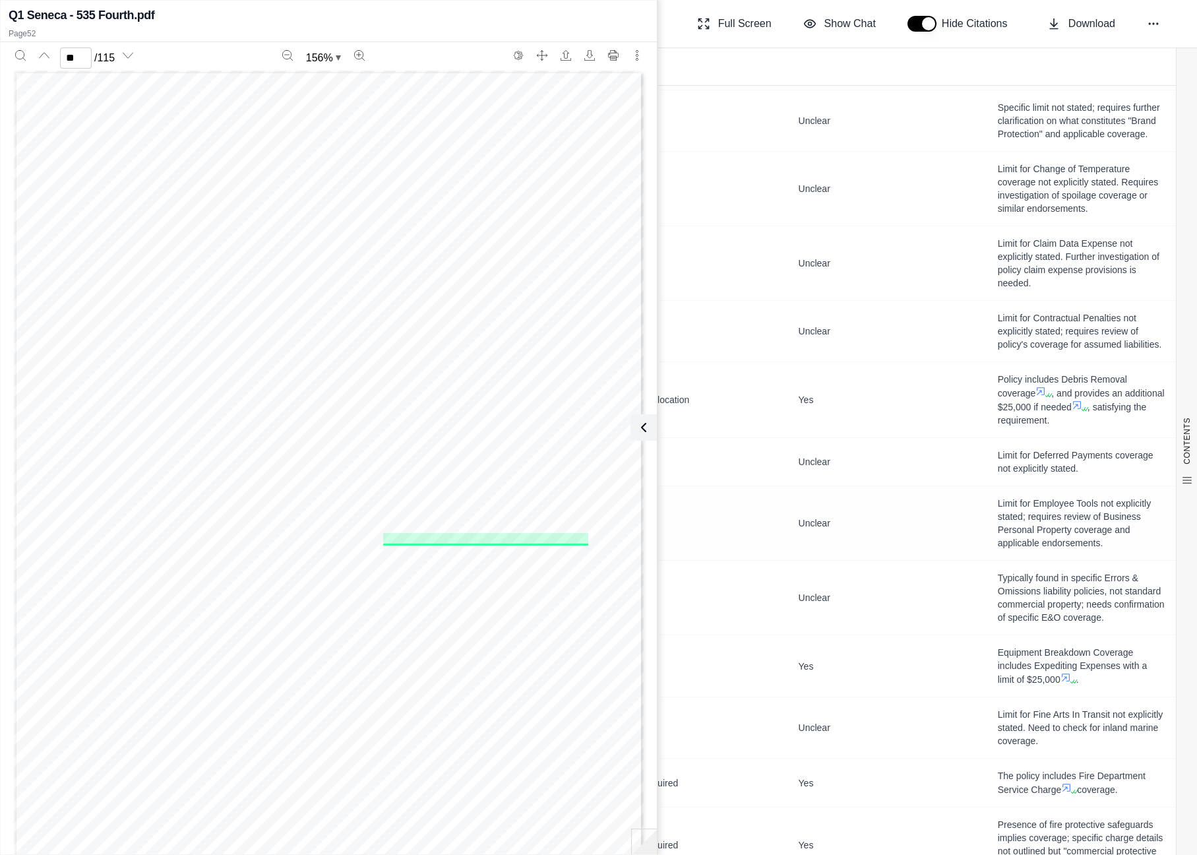
scroll to position [0, 0]
click at [645, 425] on icon at bounding box center [641, 427] width 16 height 16
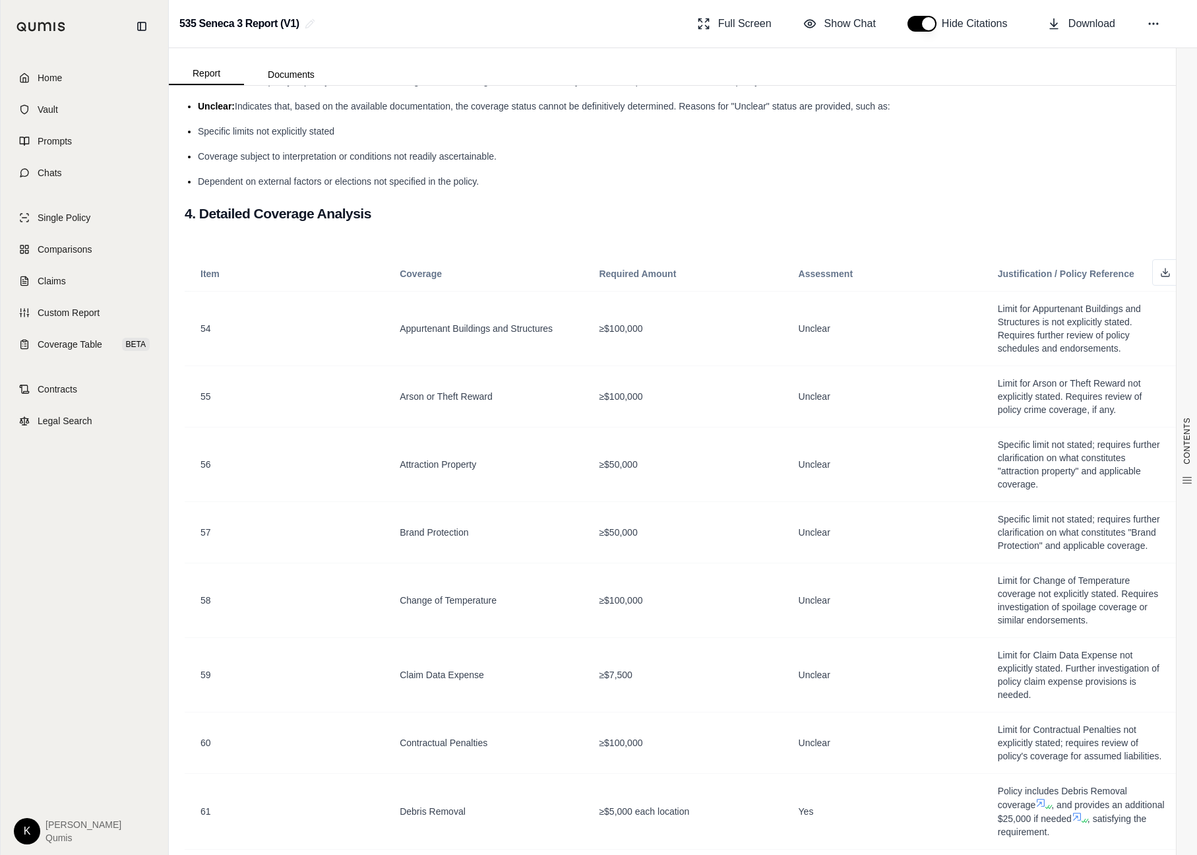
scroll to position [454, 0]
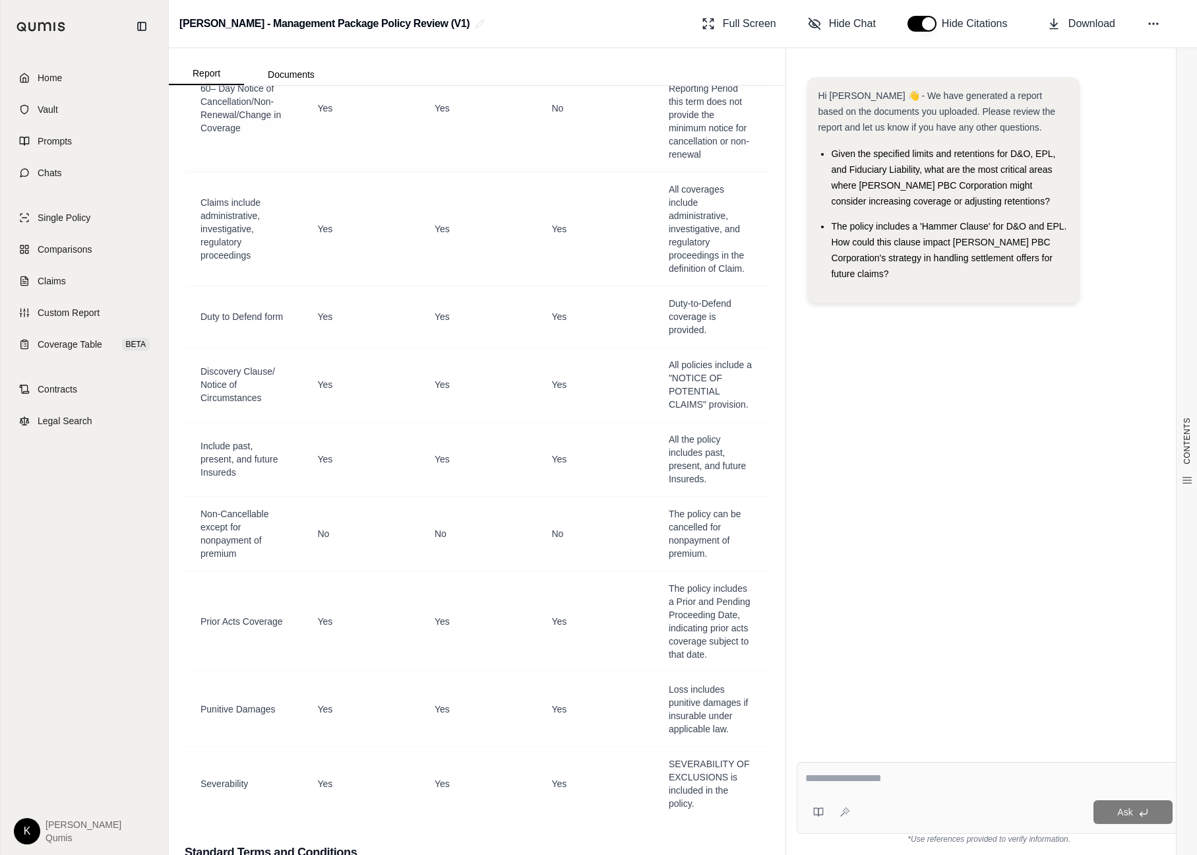
scroll to position [3091, 0]
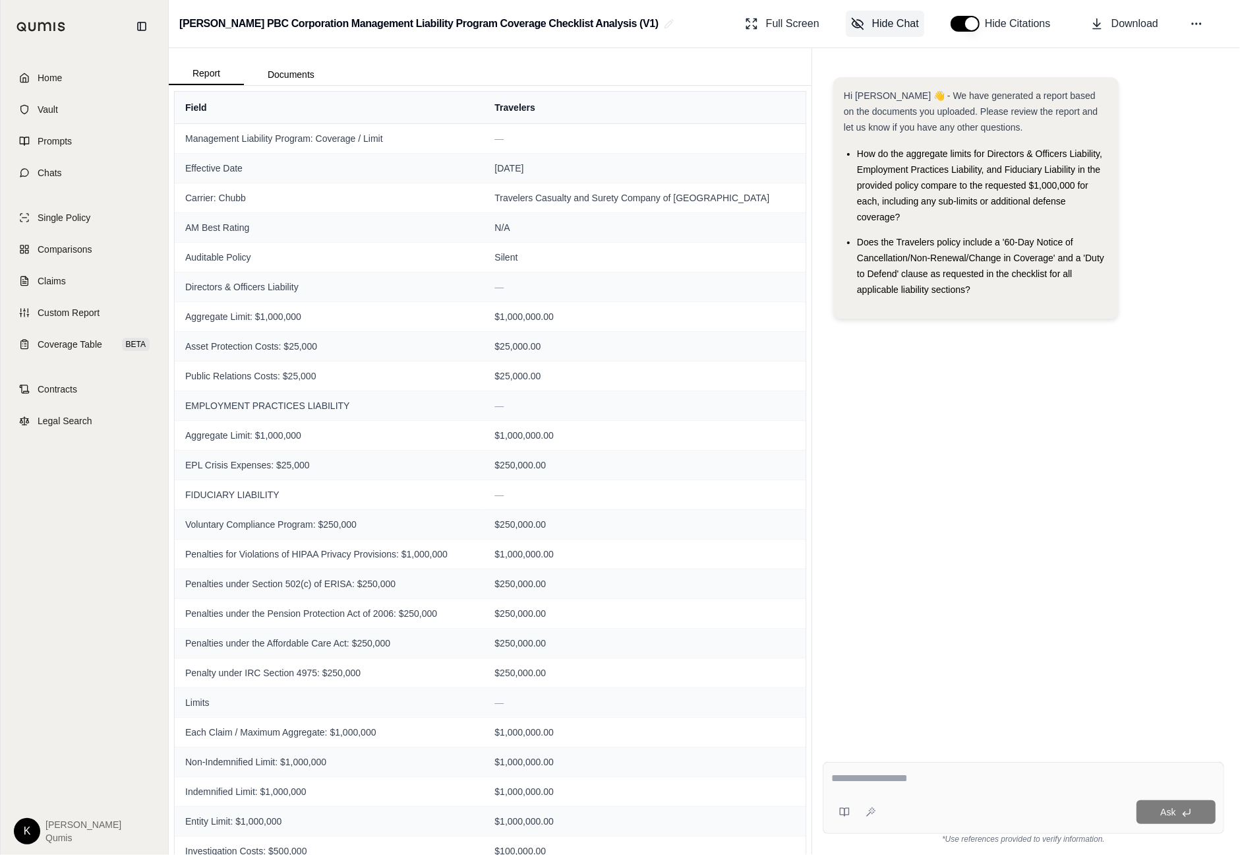
click at [889, 23] on span "Hide Chat" at bounding box center [895, 24] width 47 height 16
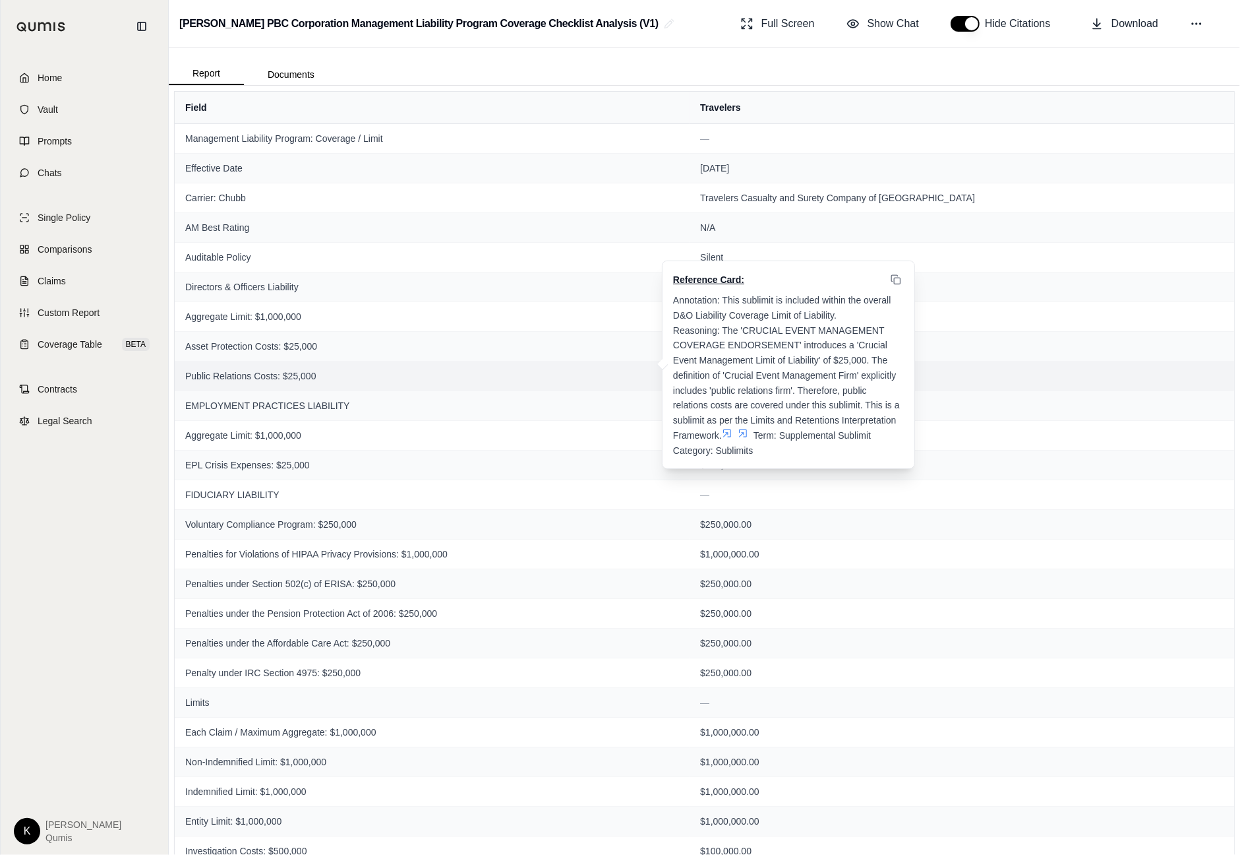
click at [1008, 369] on td "$25,000.00 Reference Card: Annotation: This sublimit is included within the ove…" at bounding box center [962, 376] width 545 height 30
